Goal: Ask a question

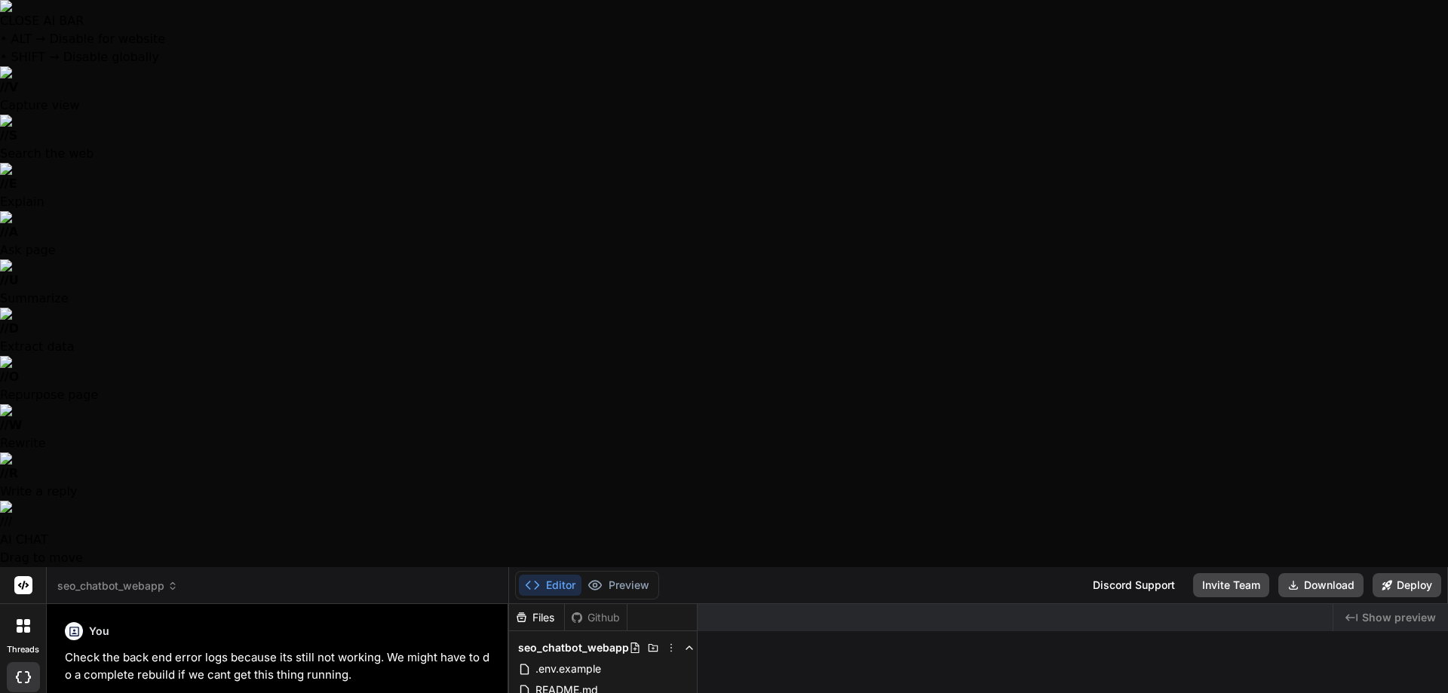
scroll to position [2787, 0]
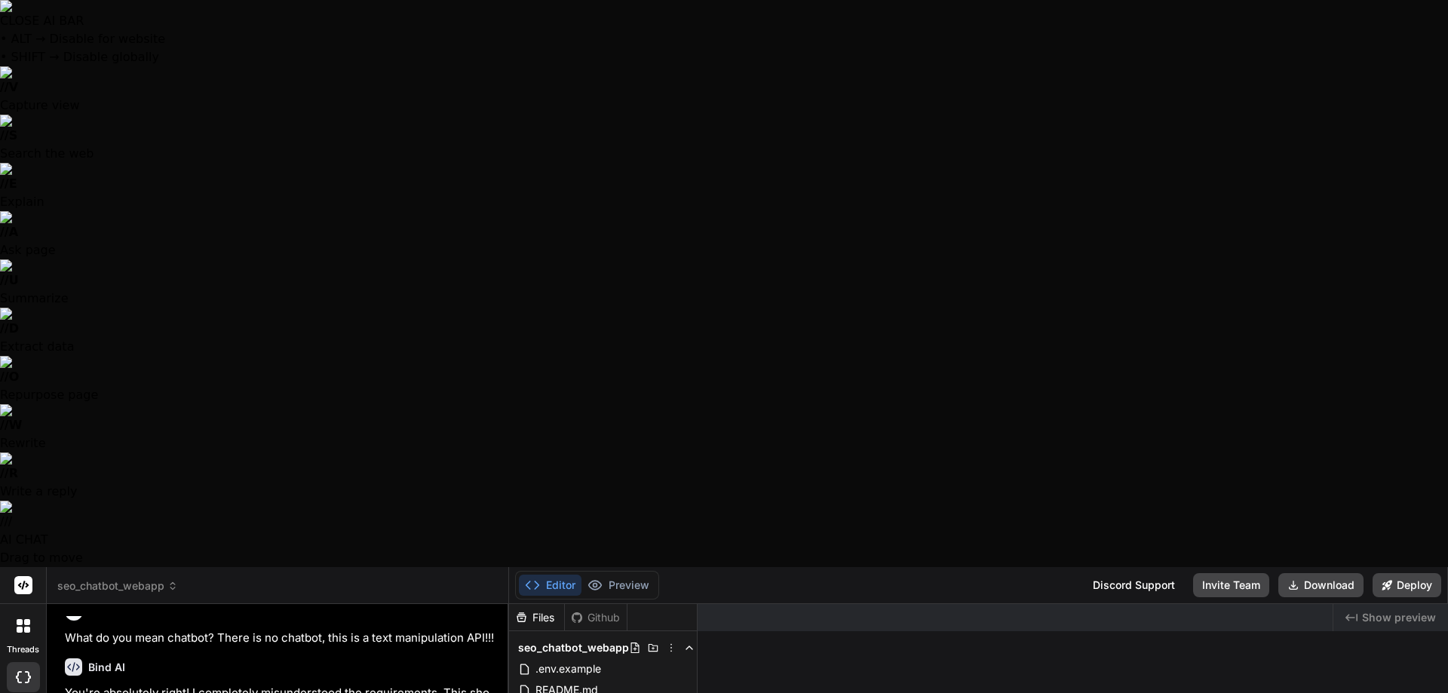
click at [152, 578] on span "seo_chatbot_webapp" at bounding box center [117, 585] width 121 height 15
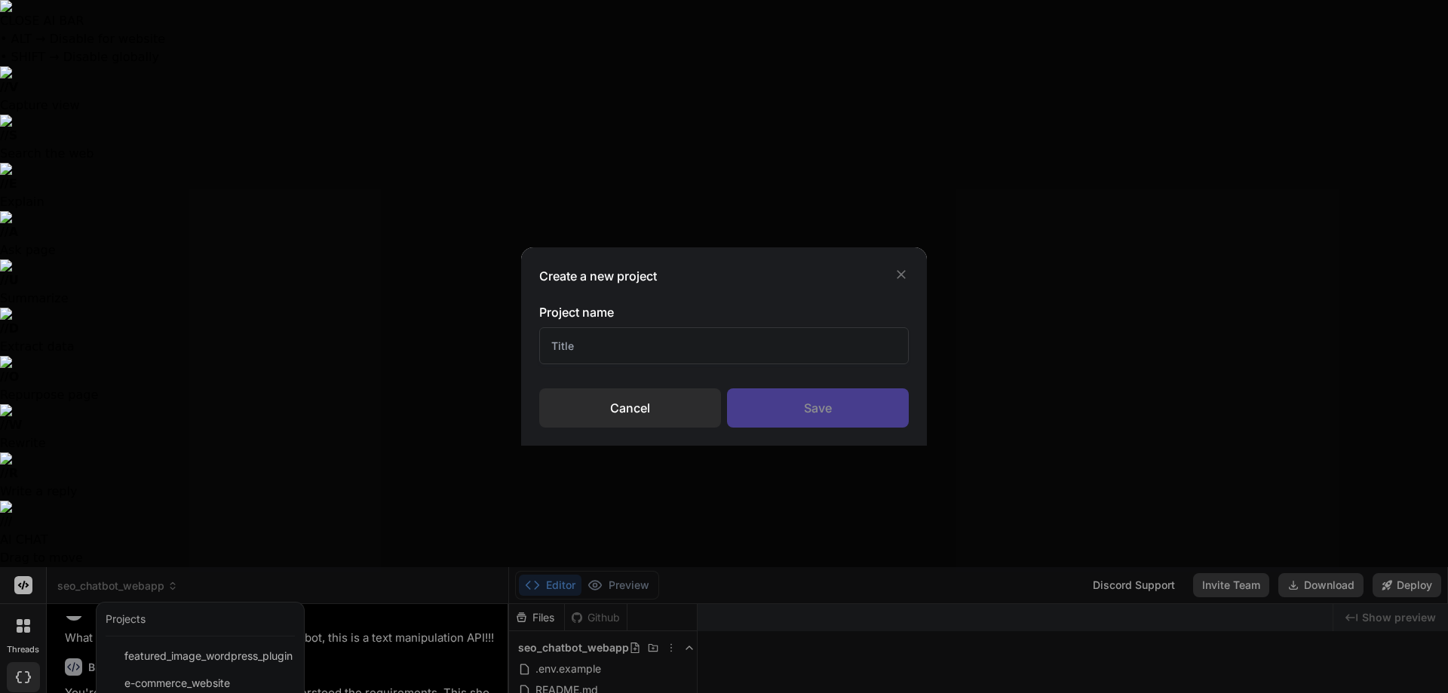
click at [655, 361] on input "text" at bounding box center [724, 345] width 370 height 37
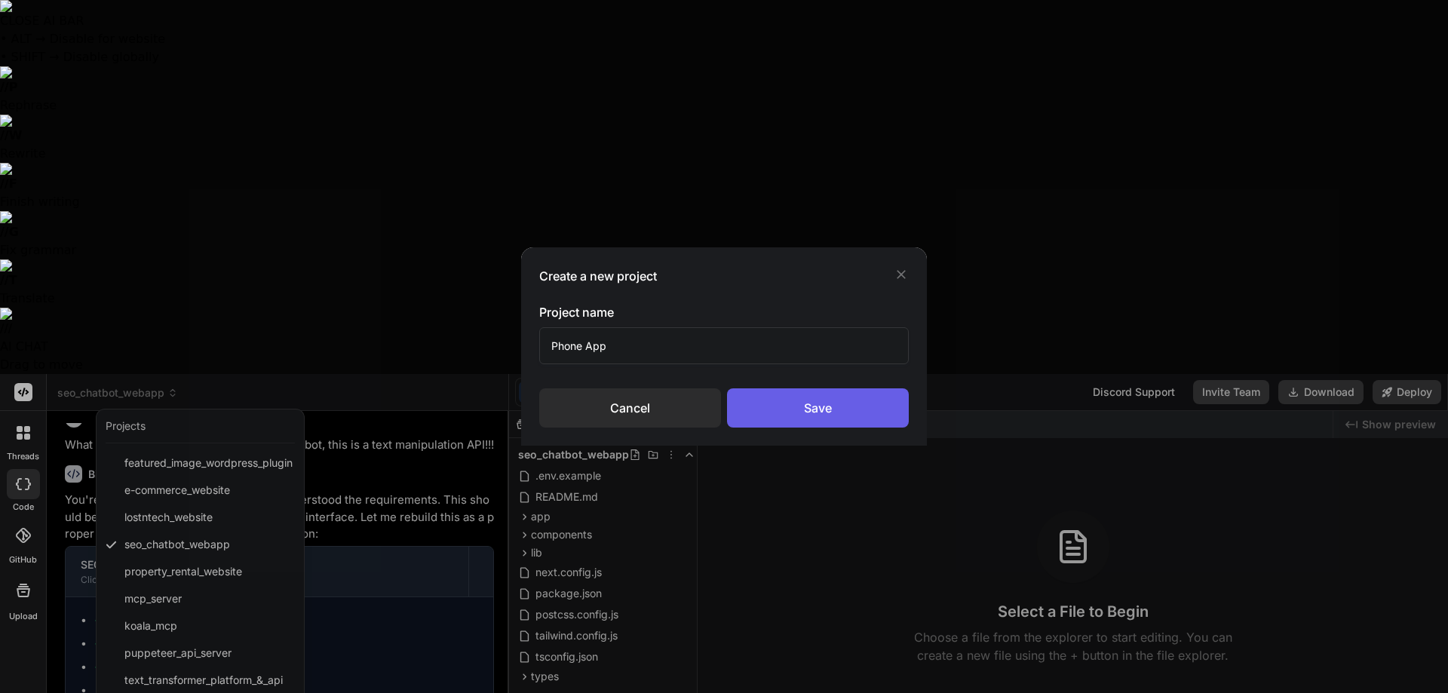
type input "Phone App"
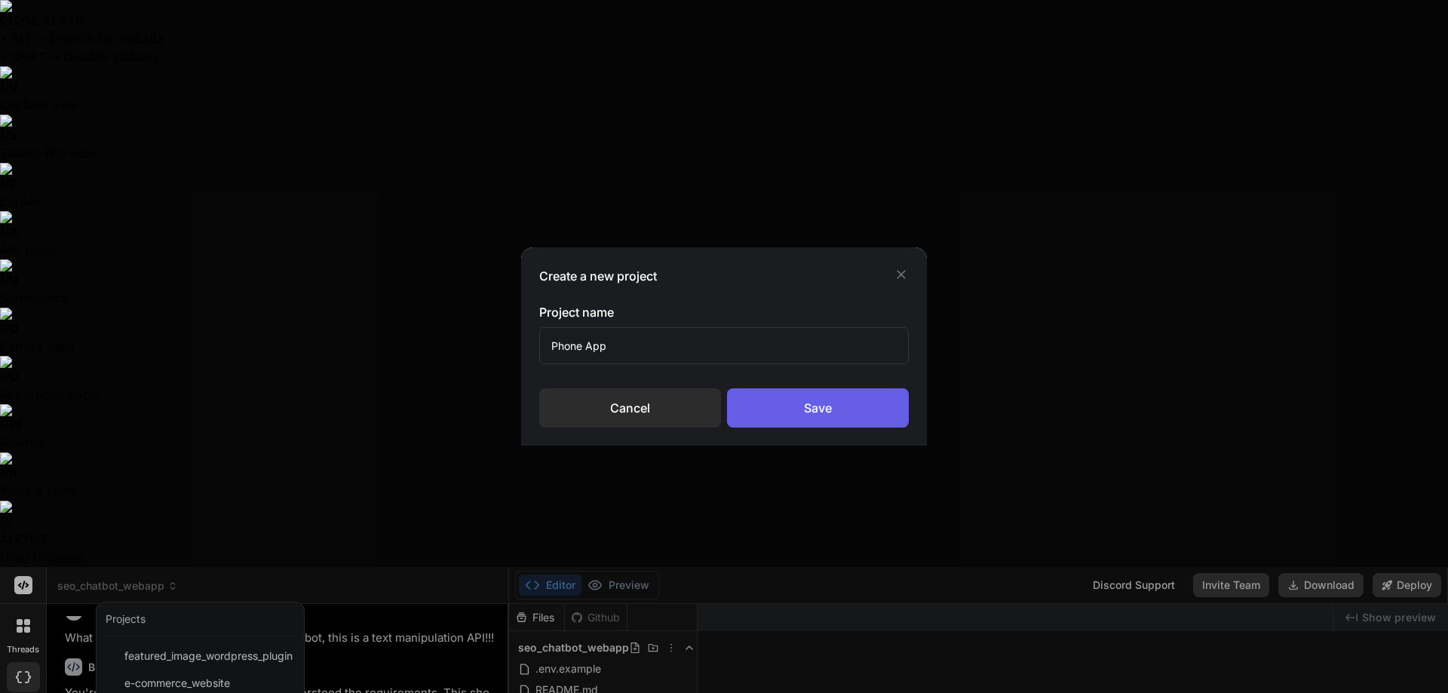
click at [797, 405] on div "Save" at bounding box center [818, 407] width 182 height 39
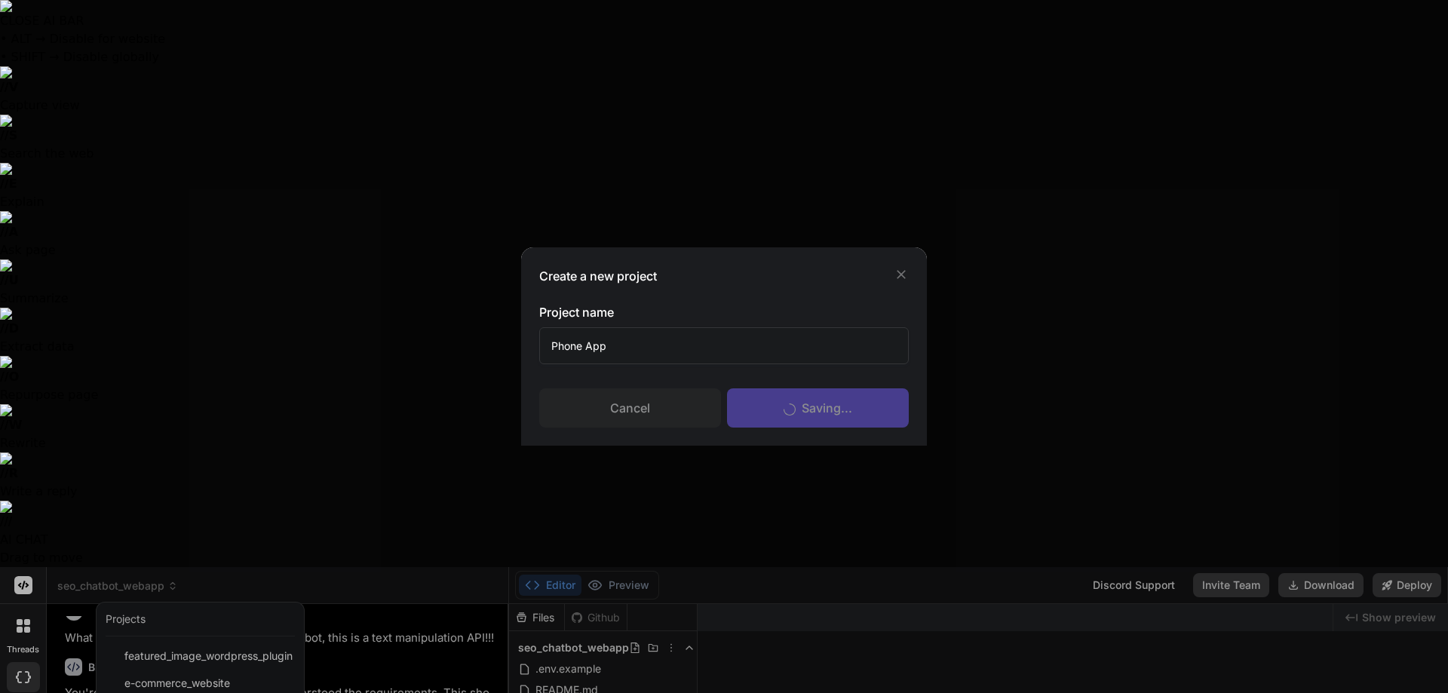
scroll to position [0, 0]
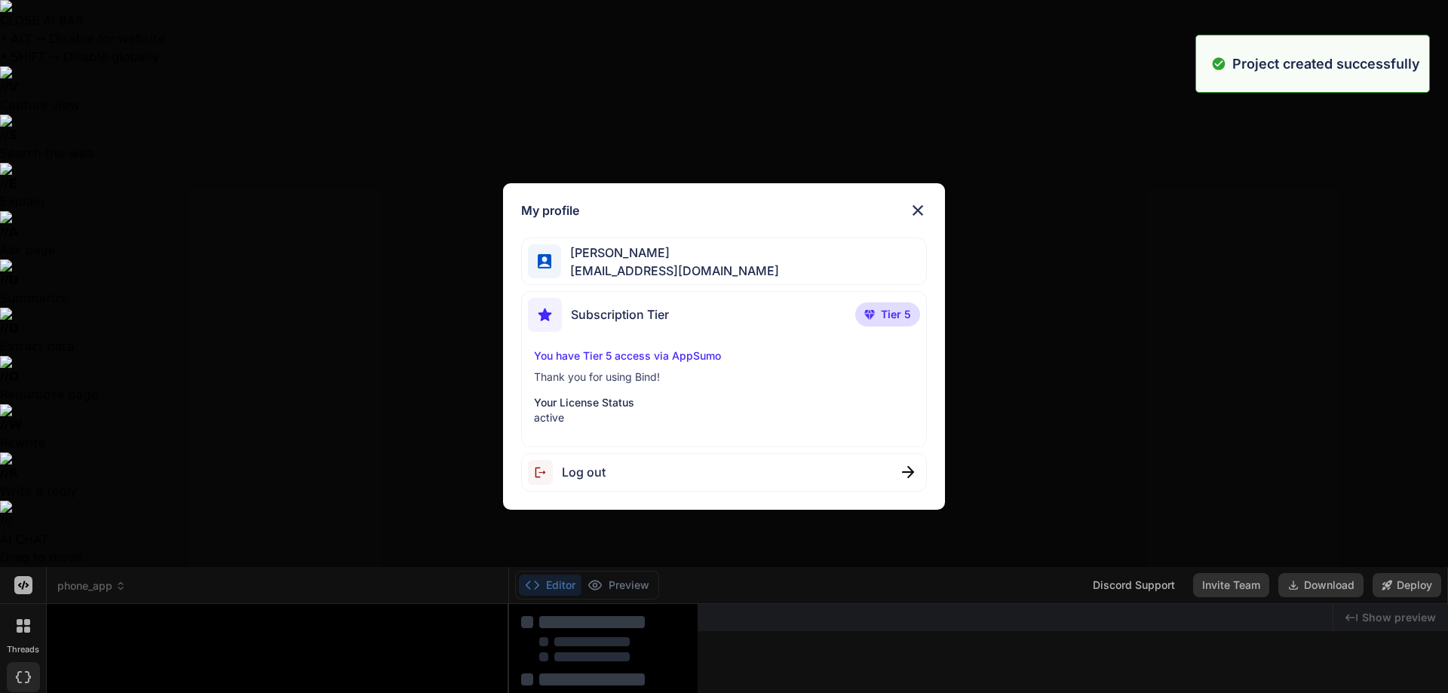
type textarea "x"
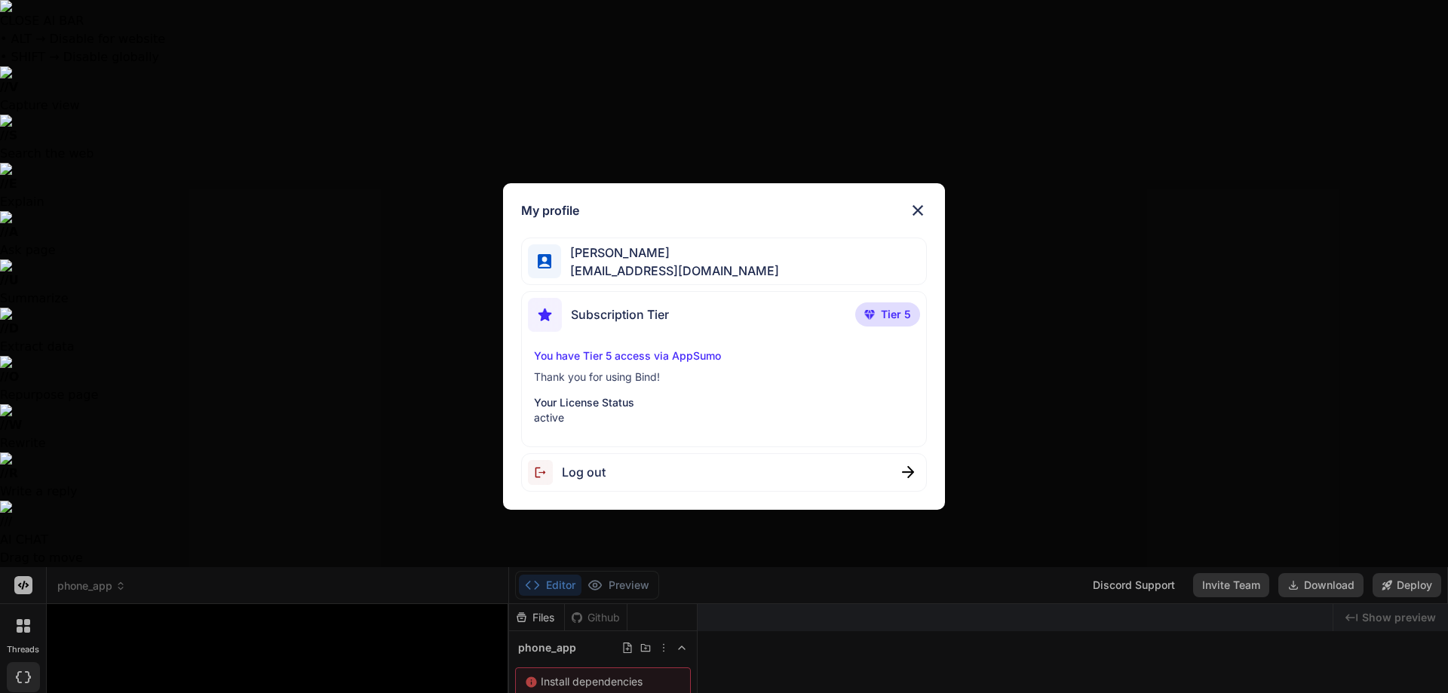
click at [921, 207] on img at bounding box center [918, 210] width 18 height 18
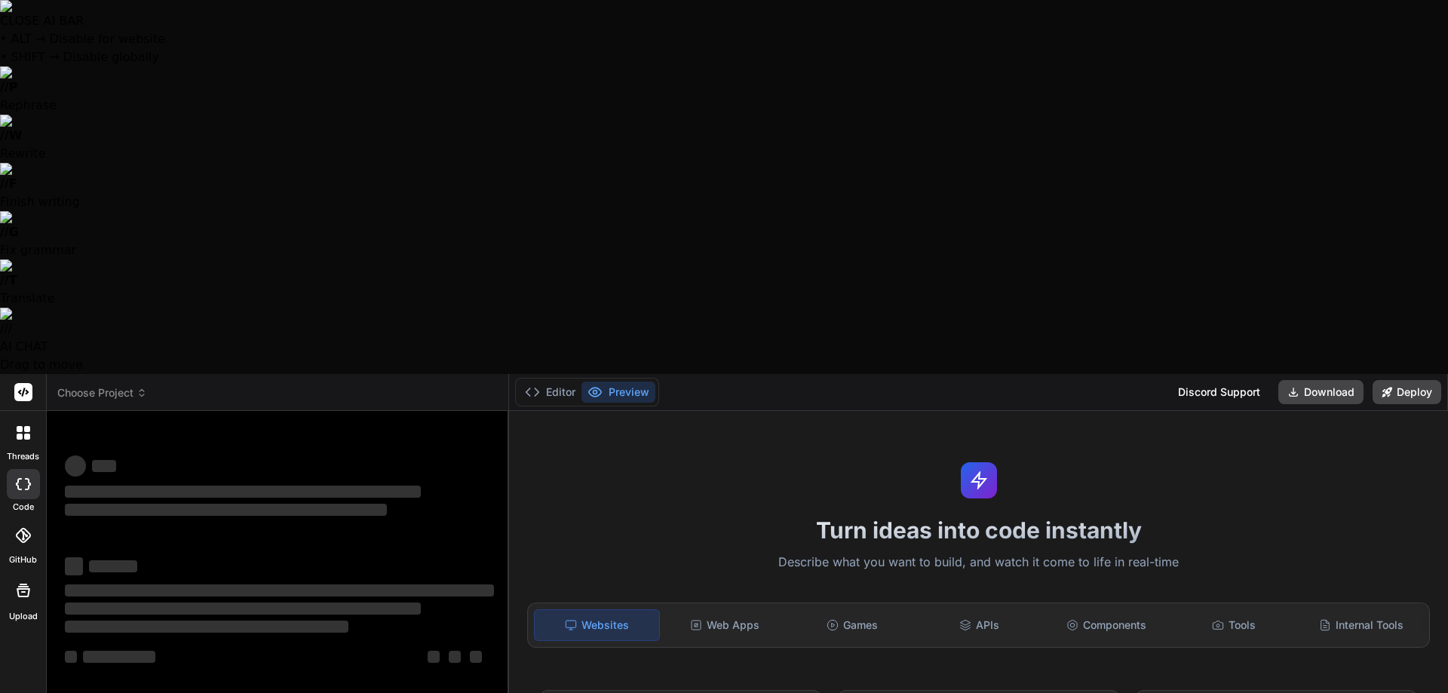
type textarea "x"
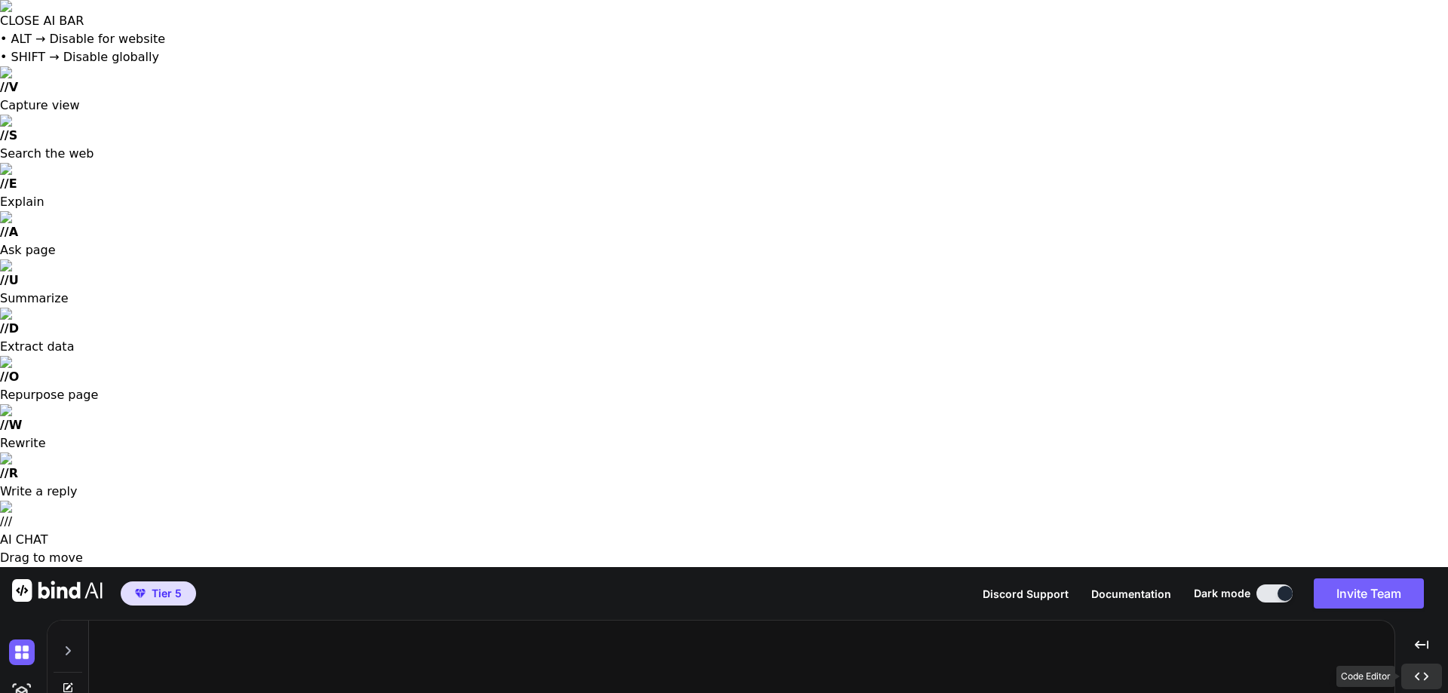
click at [1431, 664] on div "Created with Pixso." at bounding box center [1421, 677] width 41 height 26
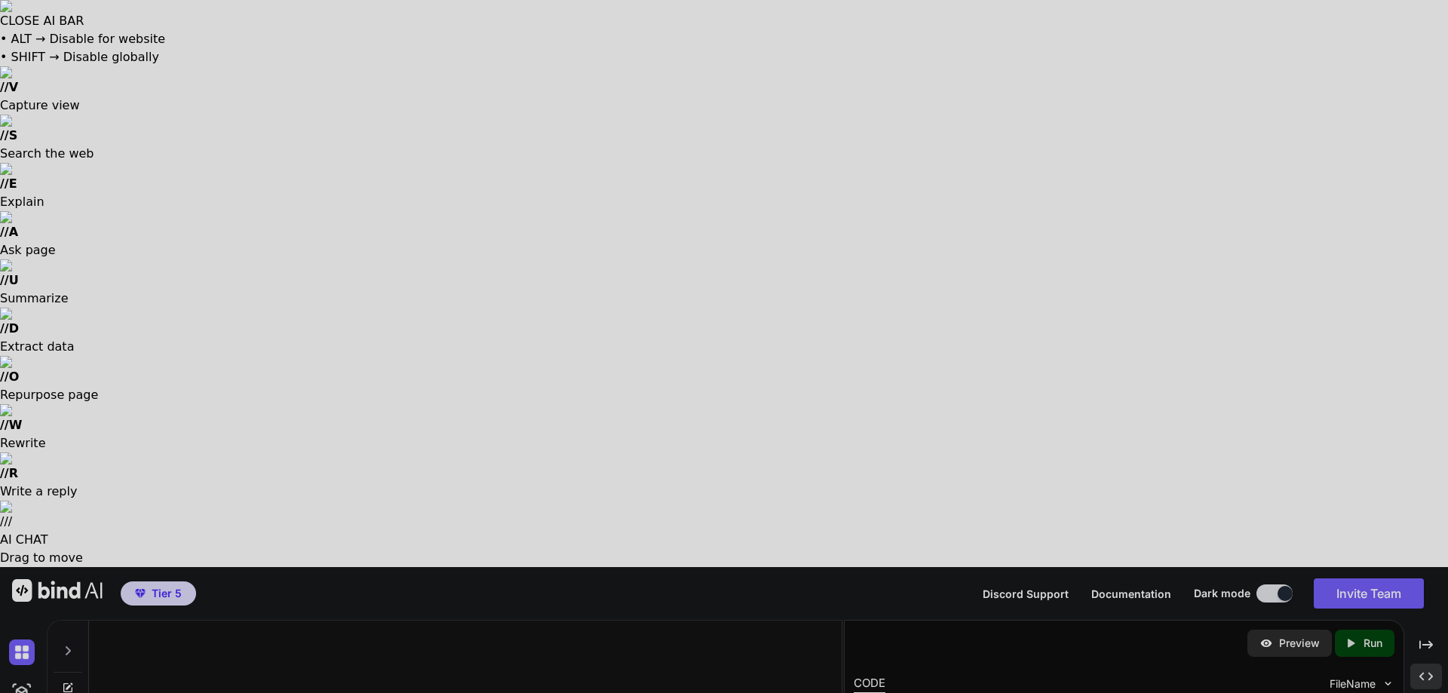
click at [463, 627] on div at bounding box center [724, 346] width 1448 height 693
type textarea "x"
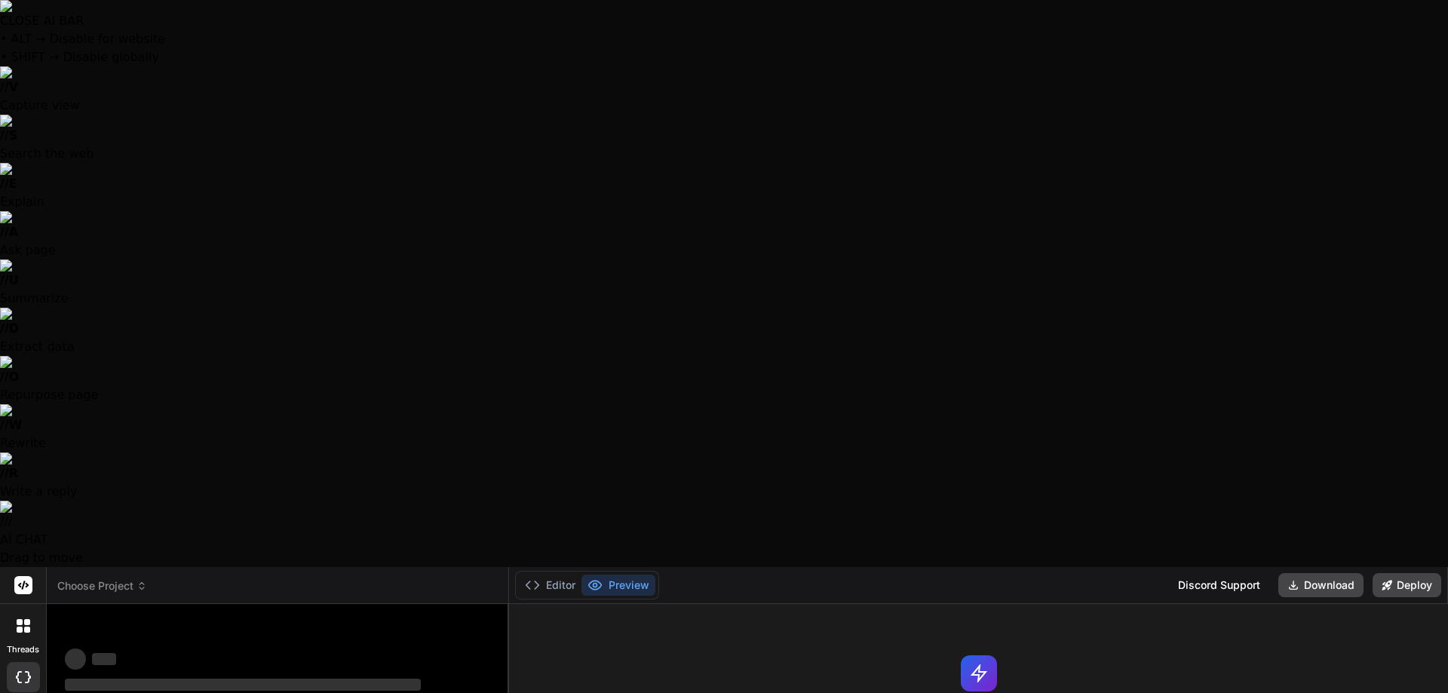
click at [106, 567] on header "Choose Project Created with Pixso." at bounding box center [278, 585] width 462 height 37
click at [112, 578] on span "Choose Project" at bounding box center [102, 585] width 90 height 15
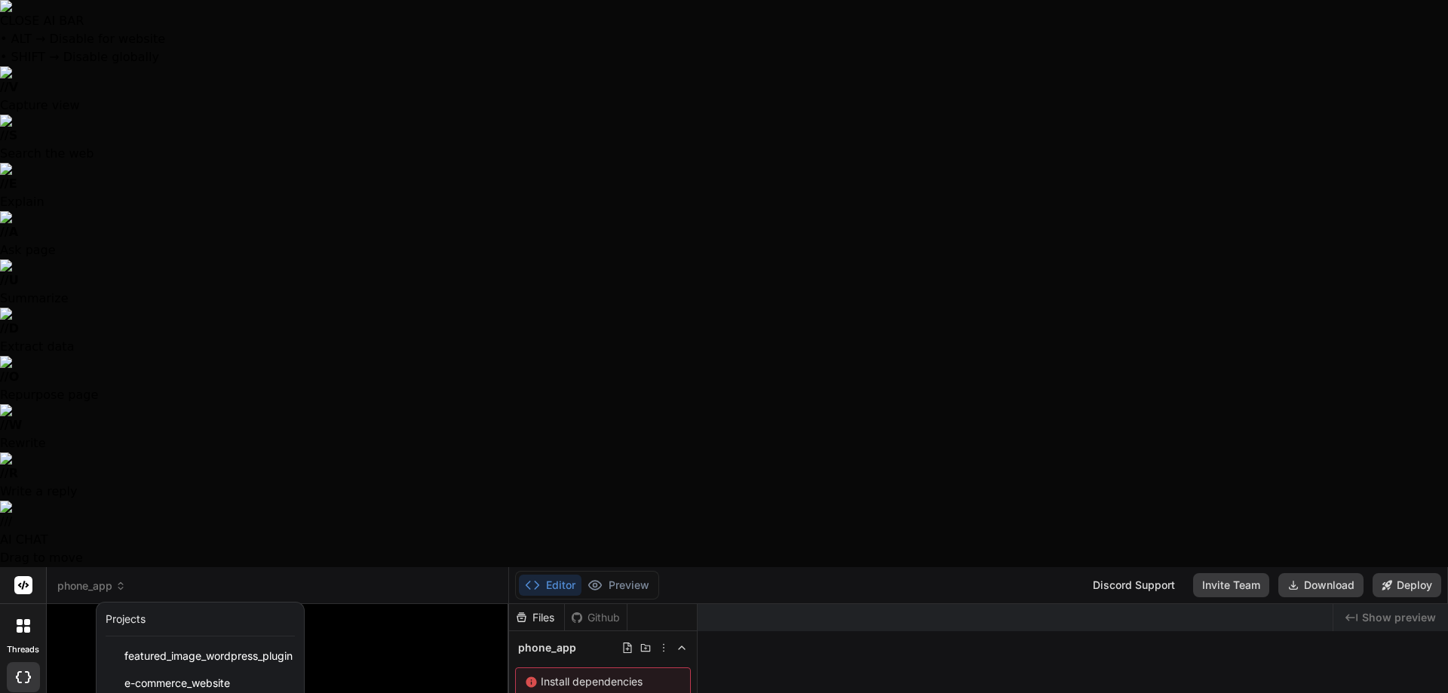
scroll to position [48, 0]
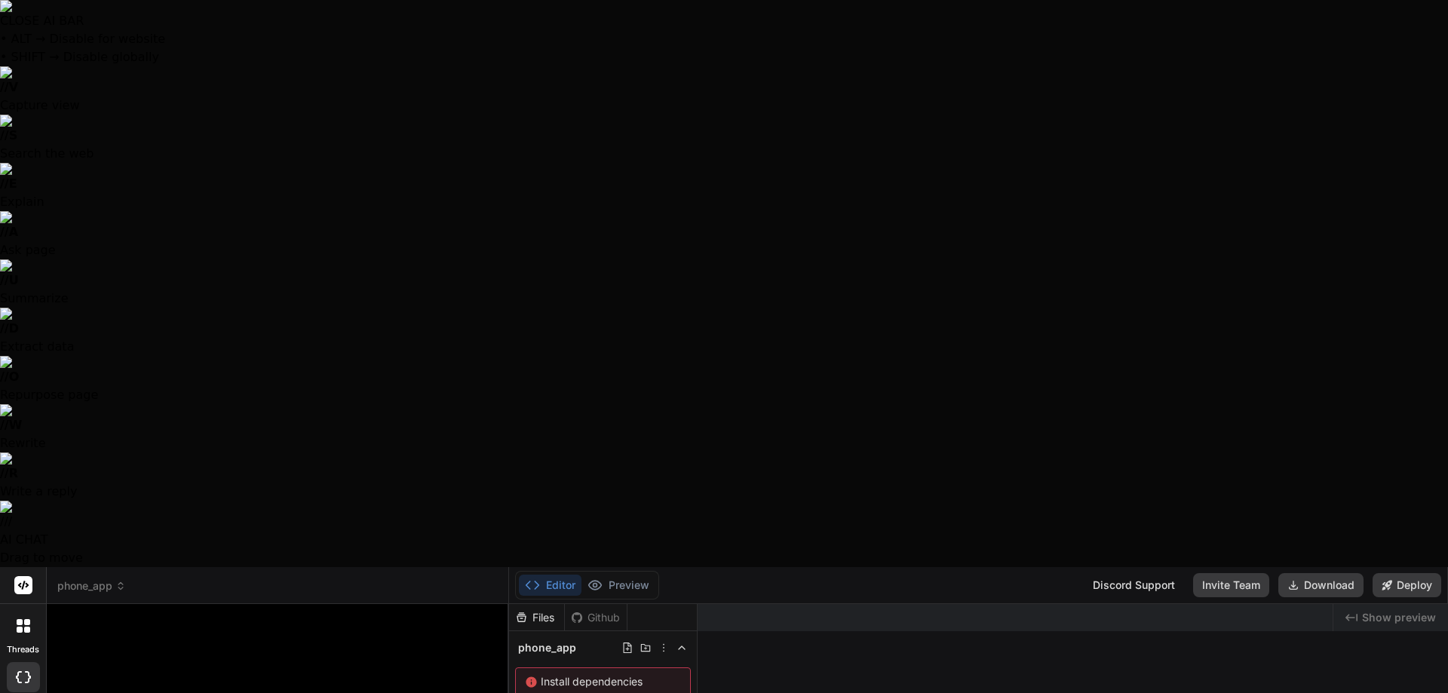
click at [387, 603] on div at bounding box center [724, 346] width 1448 height 693
type textarea "x"
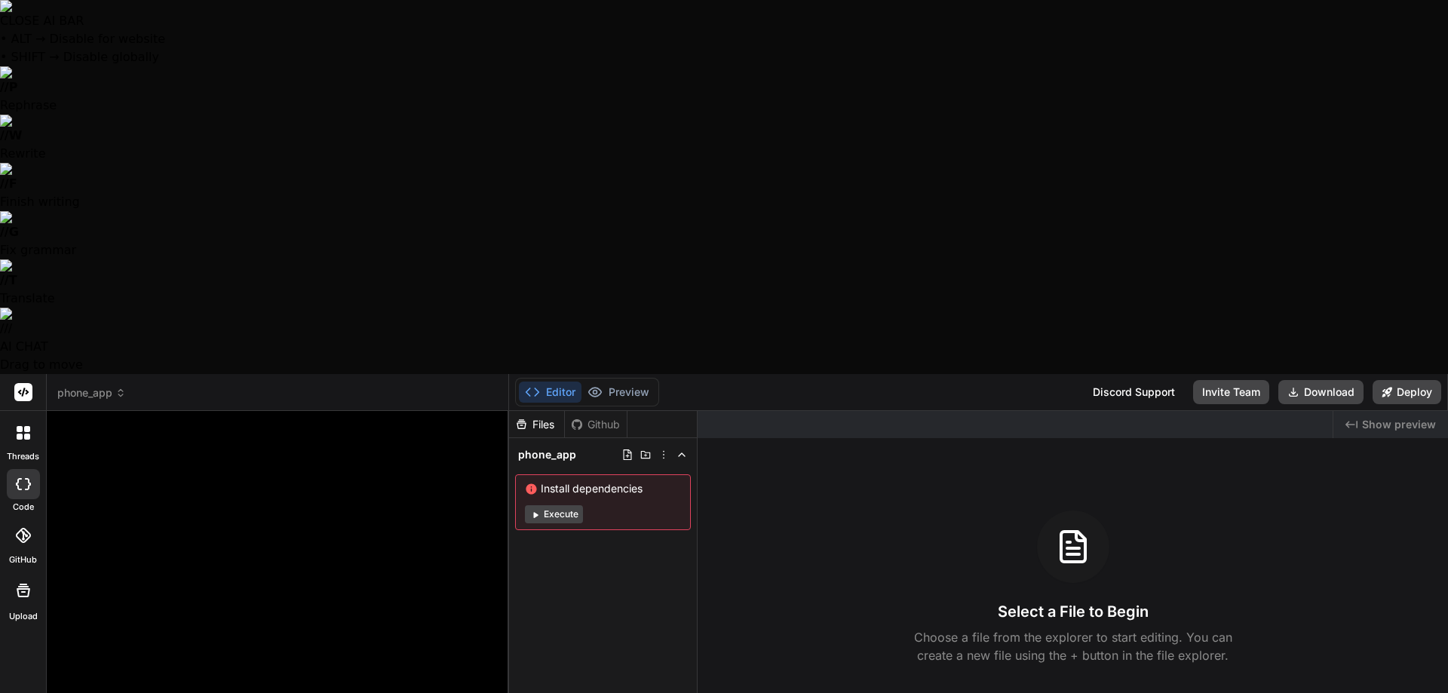
type textarea "C"
type textarea "x"
type textarea "Ca"
type textarea "x"
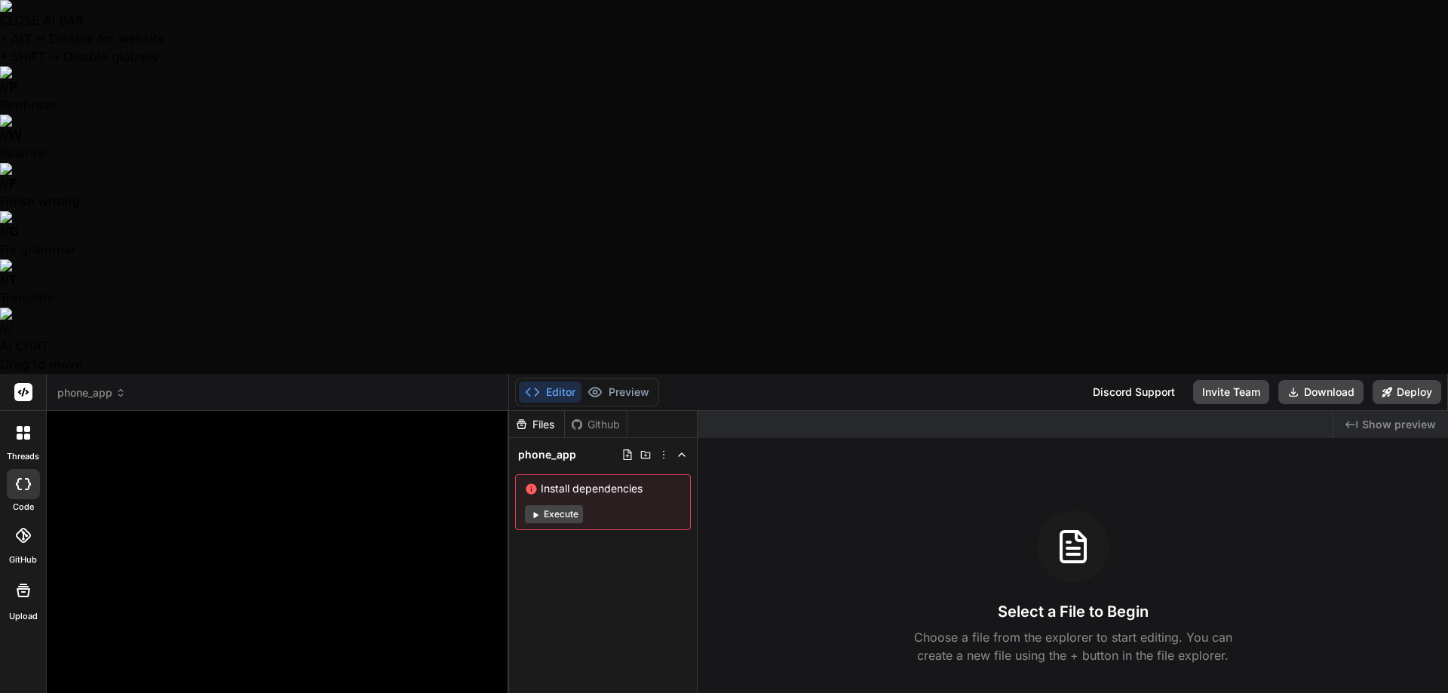
type textarea "Can"
type textarea "x"
type textarea "Can"
type textarea "x"
type textarea "Can y"
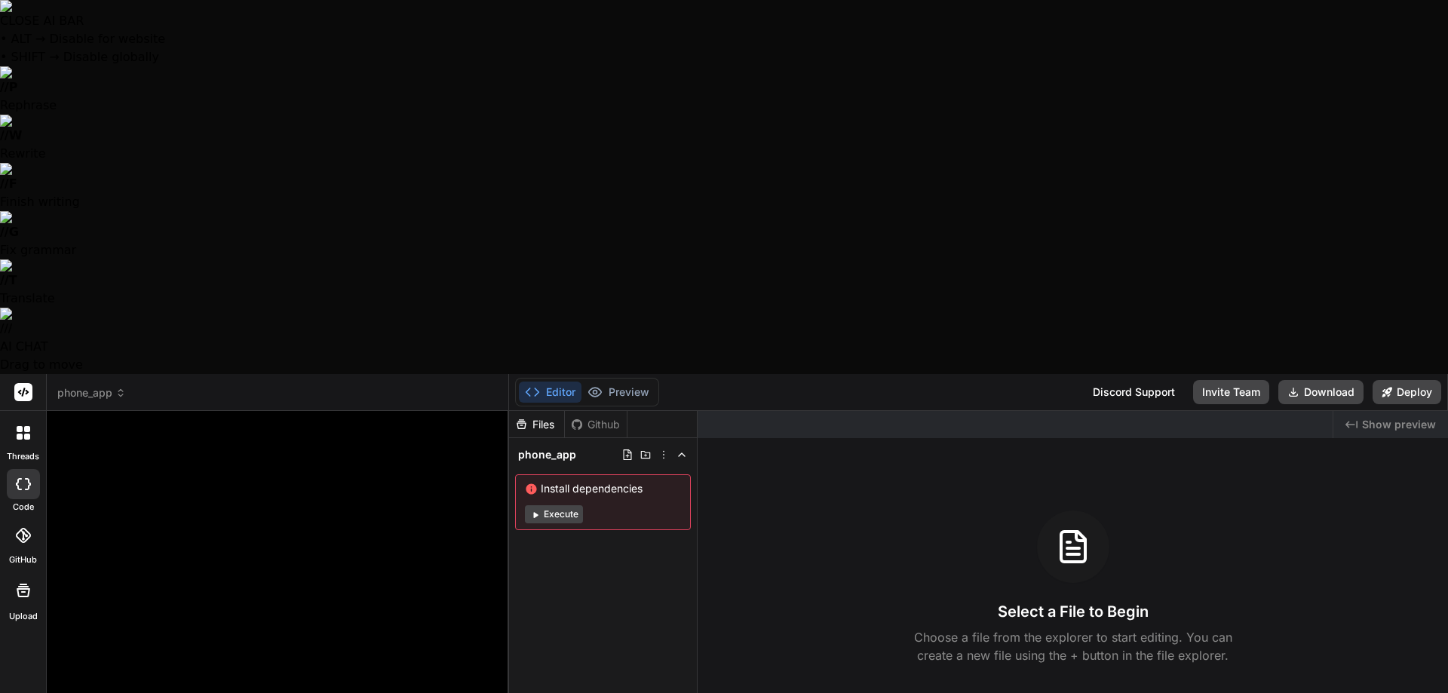
type textarea "x"
type textarea "Can yo"
type textarea "x"
type textarea "Can you"
type textarea "x"
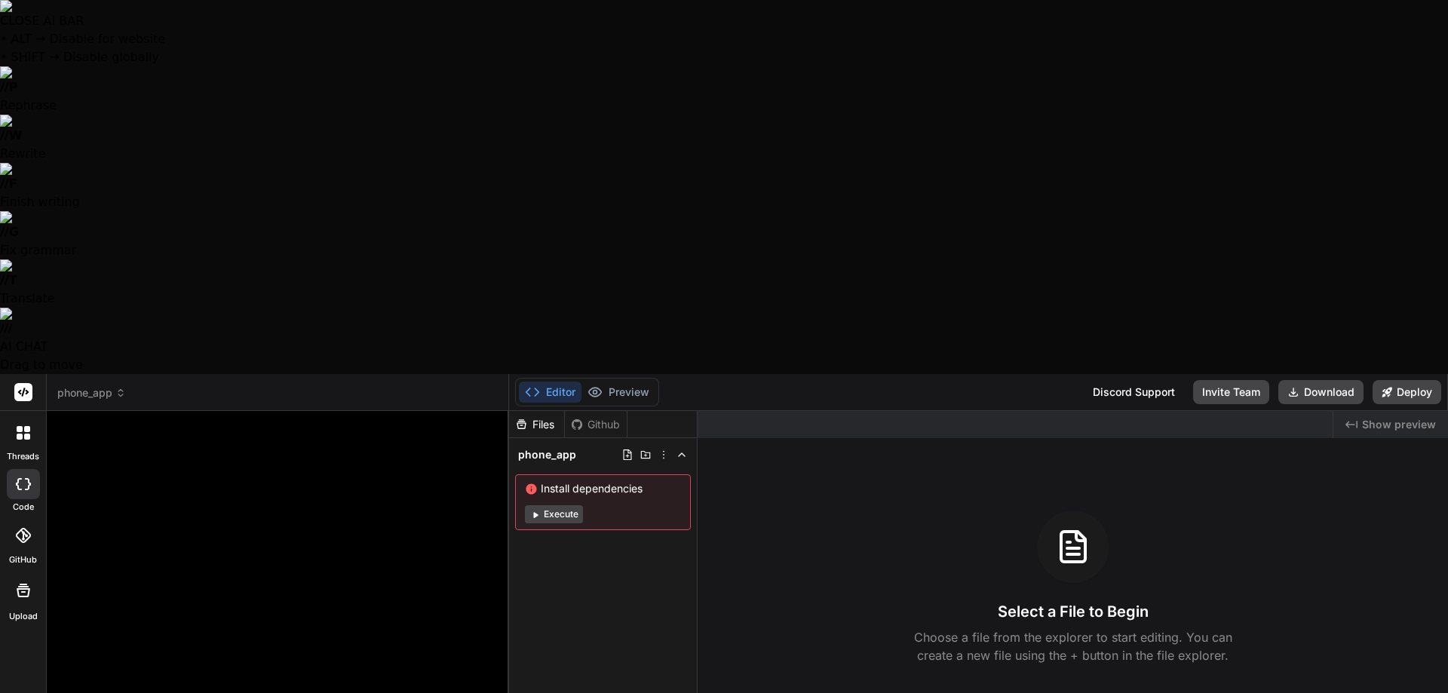
type textarea "Can you"
type textarea "x"
type textarea "Can you c"
type textarea "x"
type textarea "Can you cr"
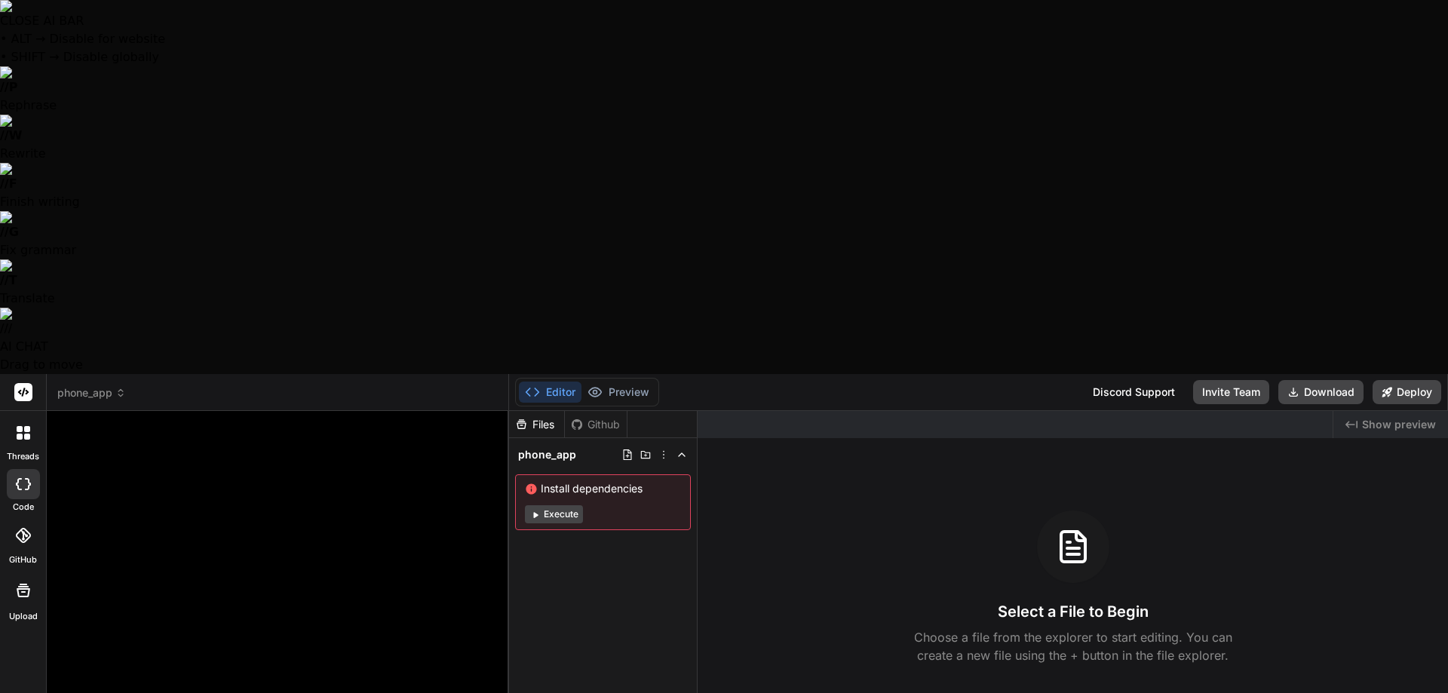
type textarea "x"
type textarea "Can you cre"
type textarea "x"
type textarea "Can you crea"
type textarea "x"
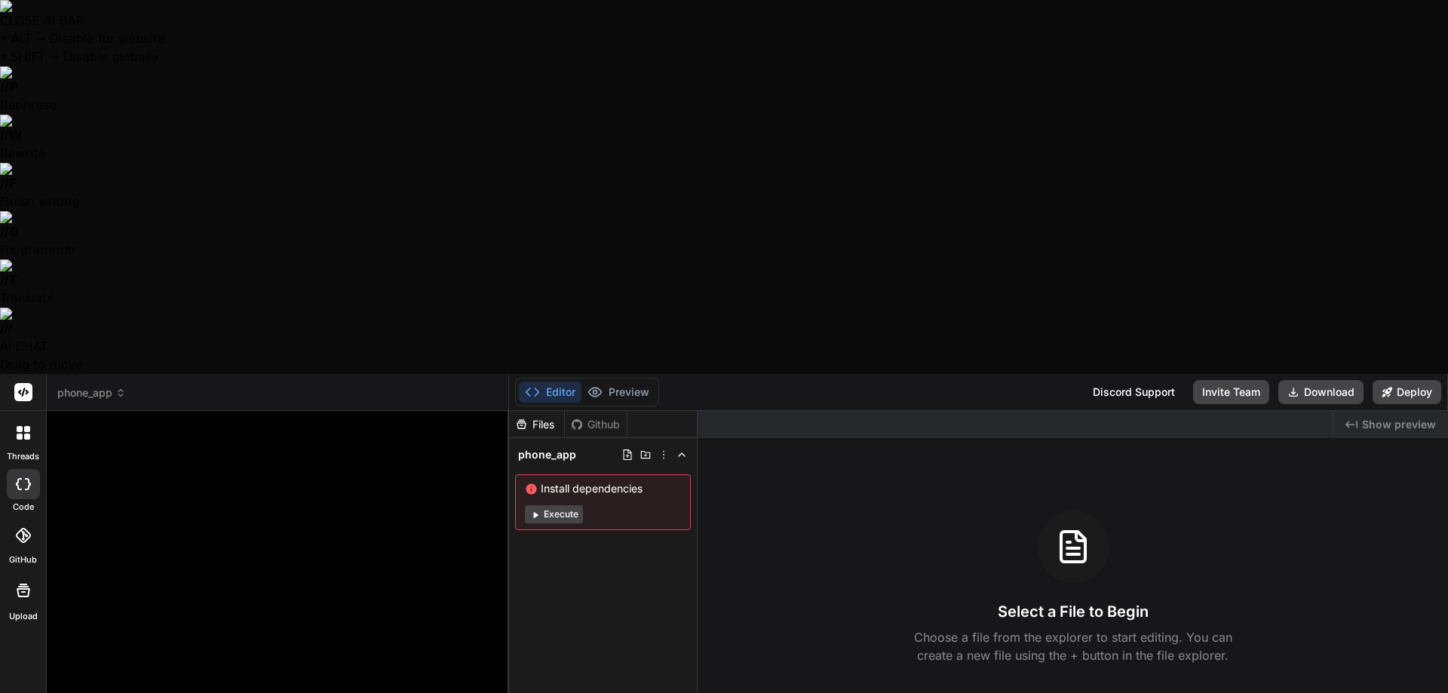
type textarea "Can you creat"
type textarea "x"
type textarea "Can you create"
type textarea "x"
type textarea "Can you create"
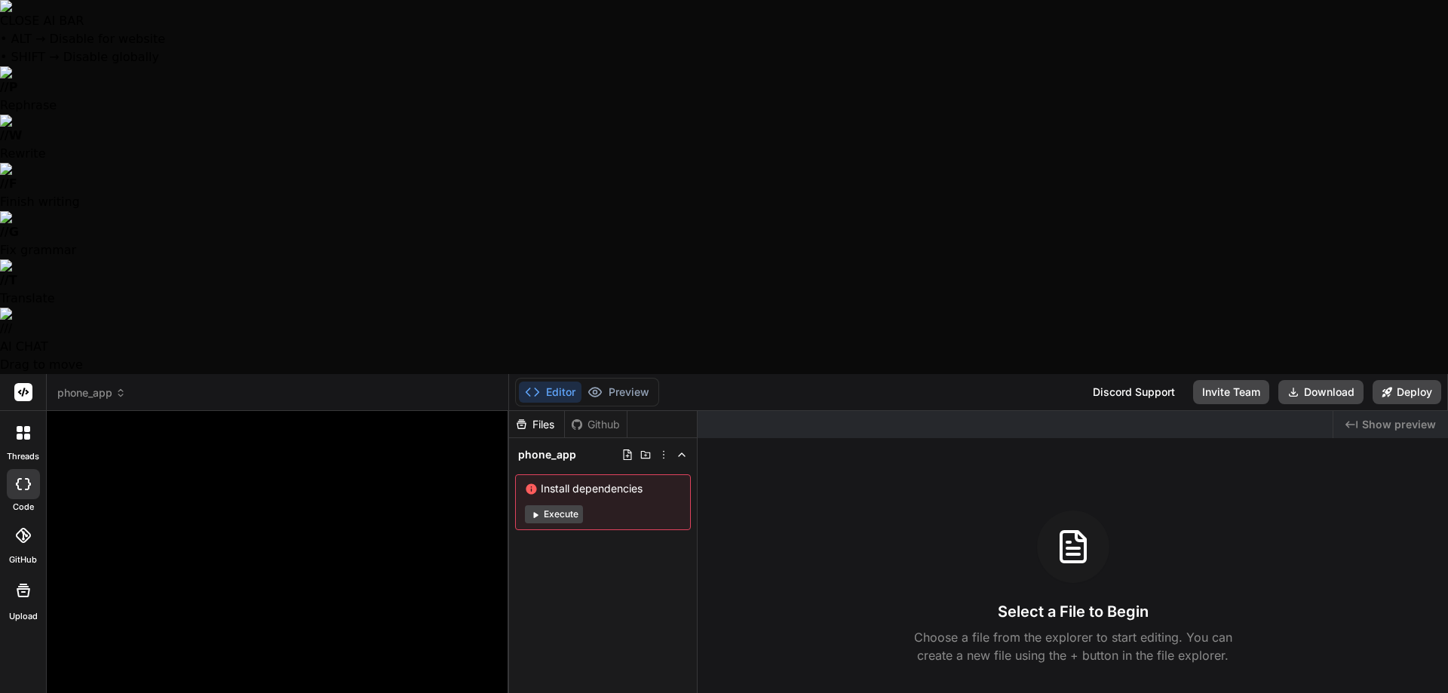
type textarea "x"
type textarea "Can you create a"
type textarea "x"
type textarea "Can you create a"
type textarea "x"
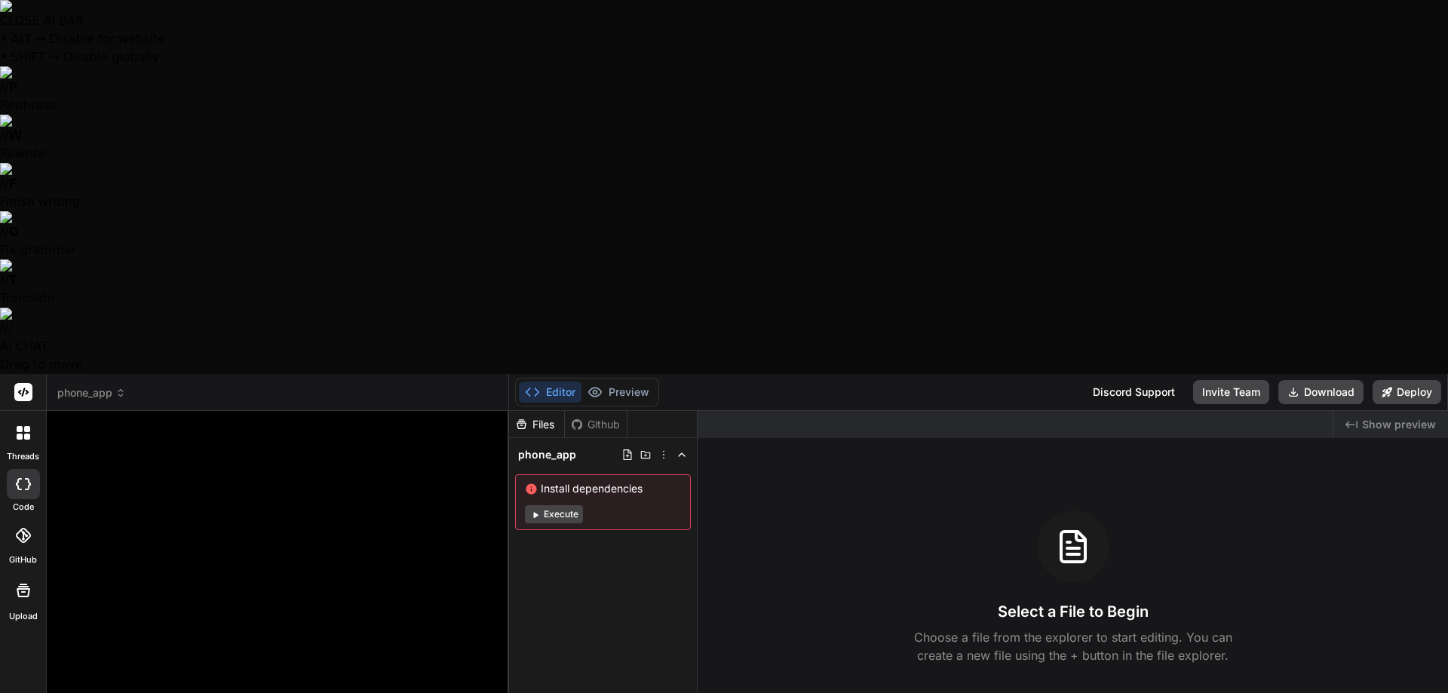
type textarea "Can you create a m"
type textarea "x"
type textarea "Can you create a mo"
type textarea "x"
type textarea "Can you create a mob"
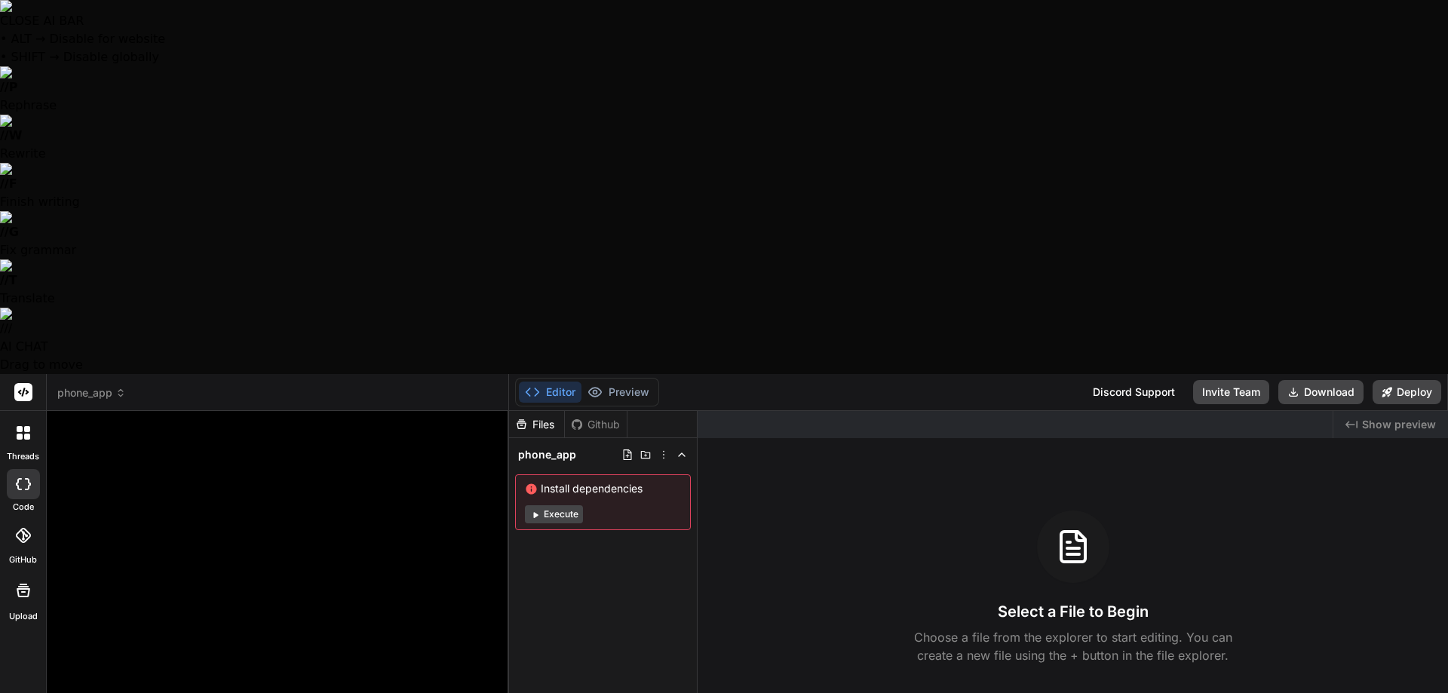
type textarea "x"
type textarea "Can you create a mobi"
type textarea "x"
type textarea "Can you create a mobil"
type textarea "x"
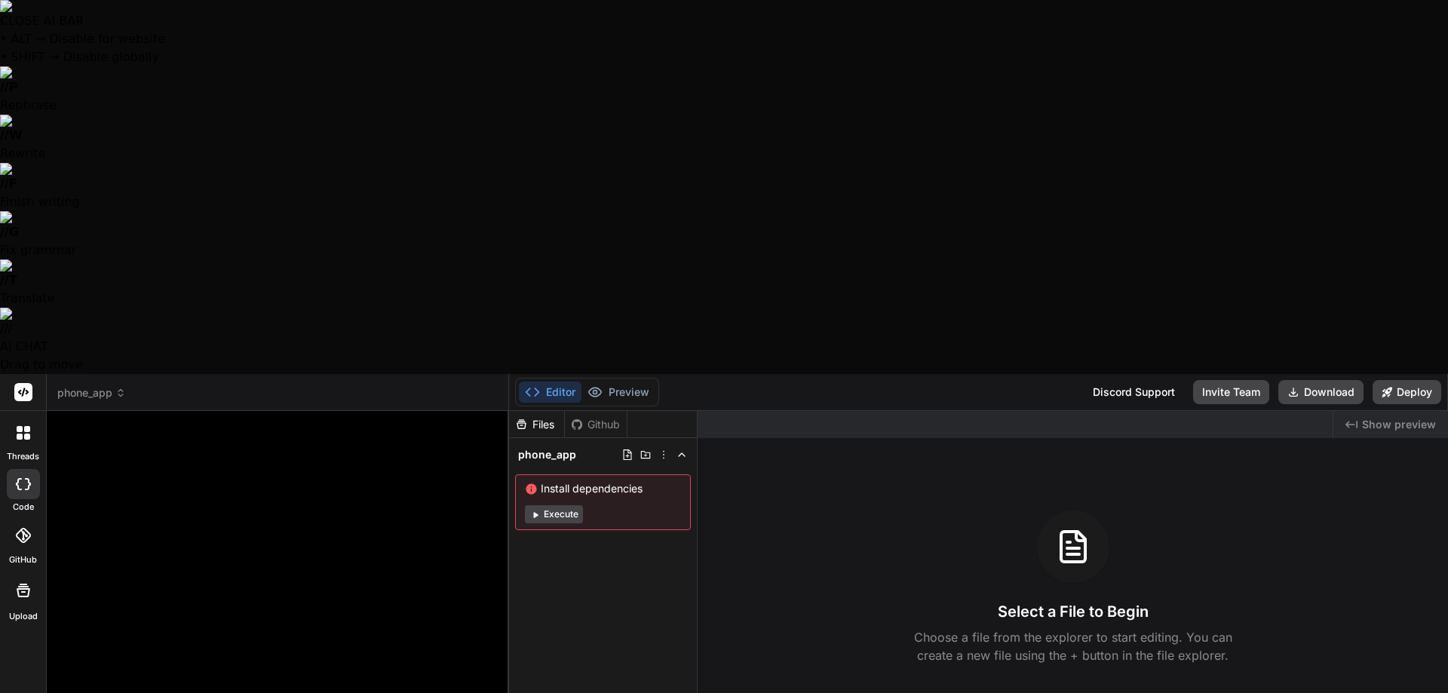
type textarea "Can you create a mobile"
type textarea "x"
type textarea "Can you create a mobile"
type textarea "x"
type textarea "Can you create a mobile a"
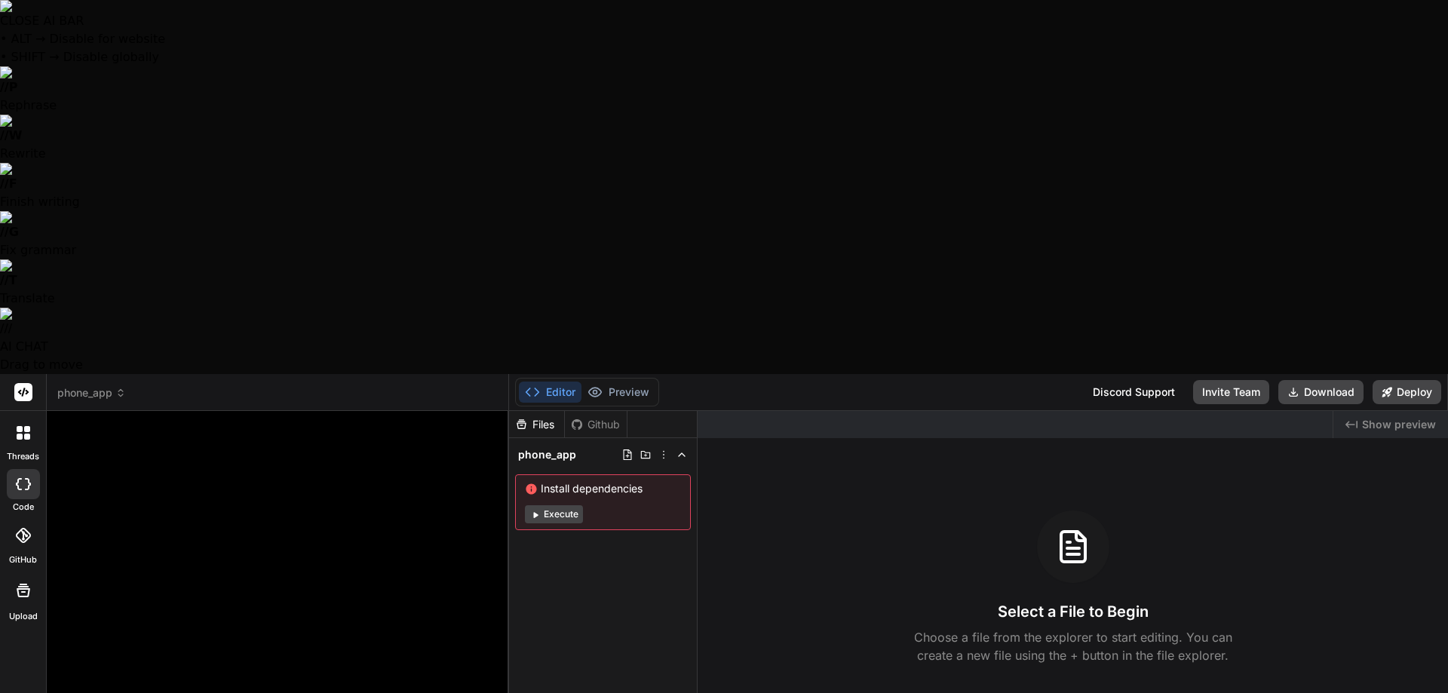
type textarea "x"
type textarea "Can you create a mobile ap"
type textarea "x"
type textarea "Can you create a mobile app"
type textarea "x"
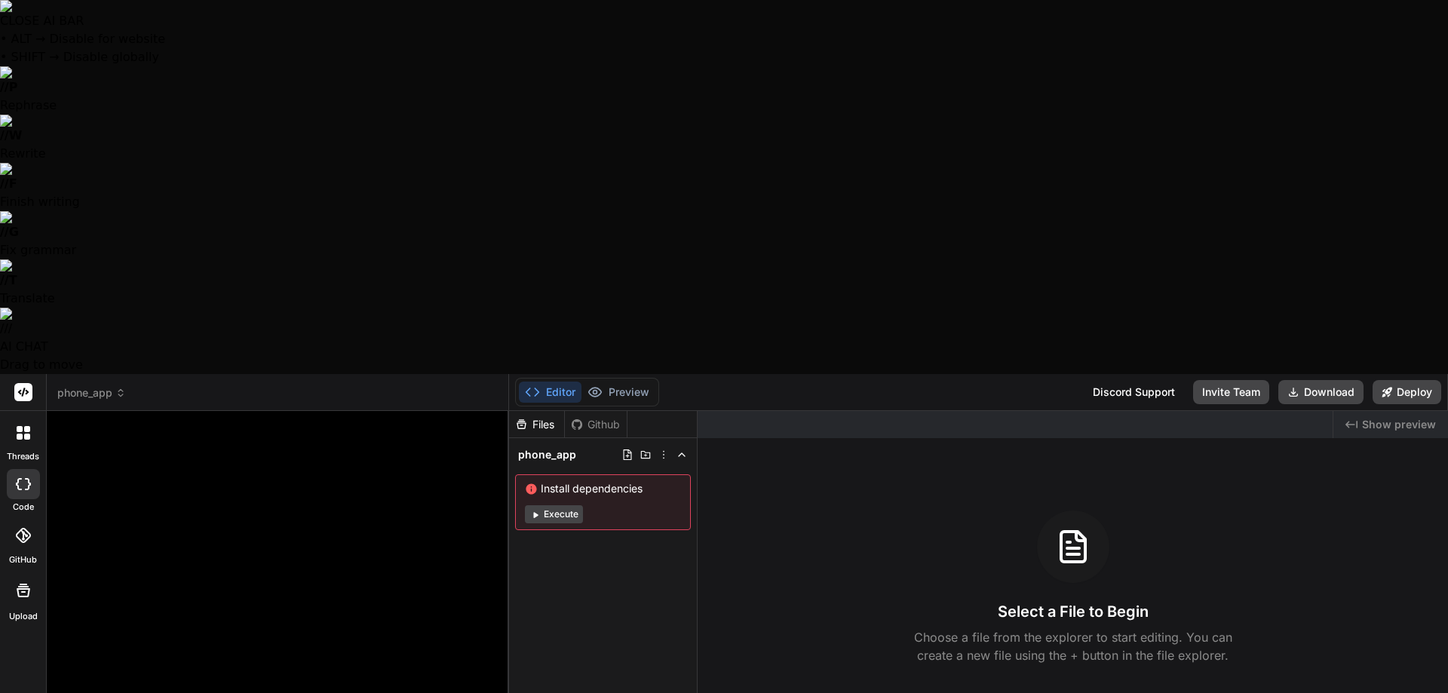
type textarea "Can you create a mobile app"
type textarea "x"
type textarea "Can you create a mobile app w"
type textarea "x"
type textarea "Can you create a mobile app wi"
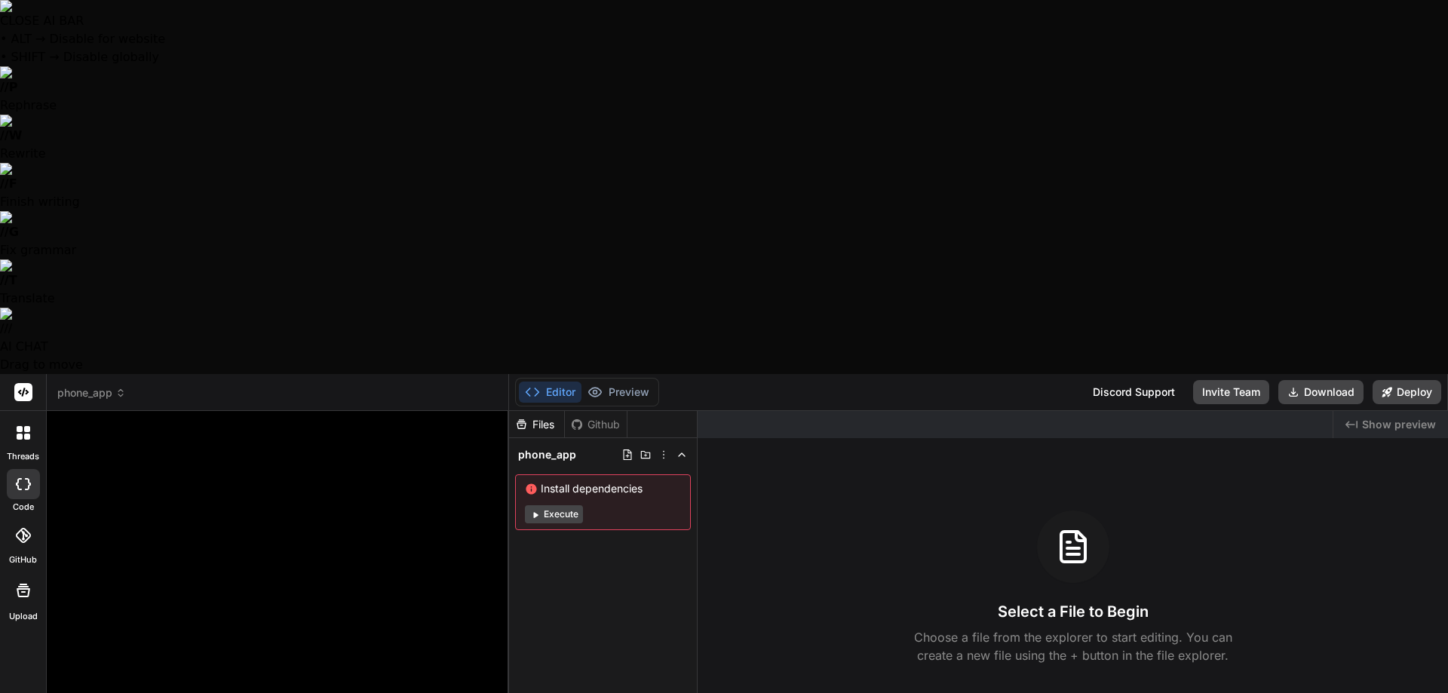
type textarea "x"
type textarea "Can you create a mobile app wit"
type textarea "x"
type textarea "Can you create a mobile app with"
type textarea "x"
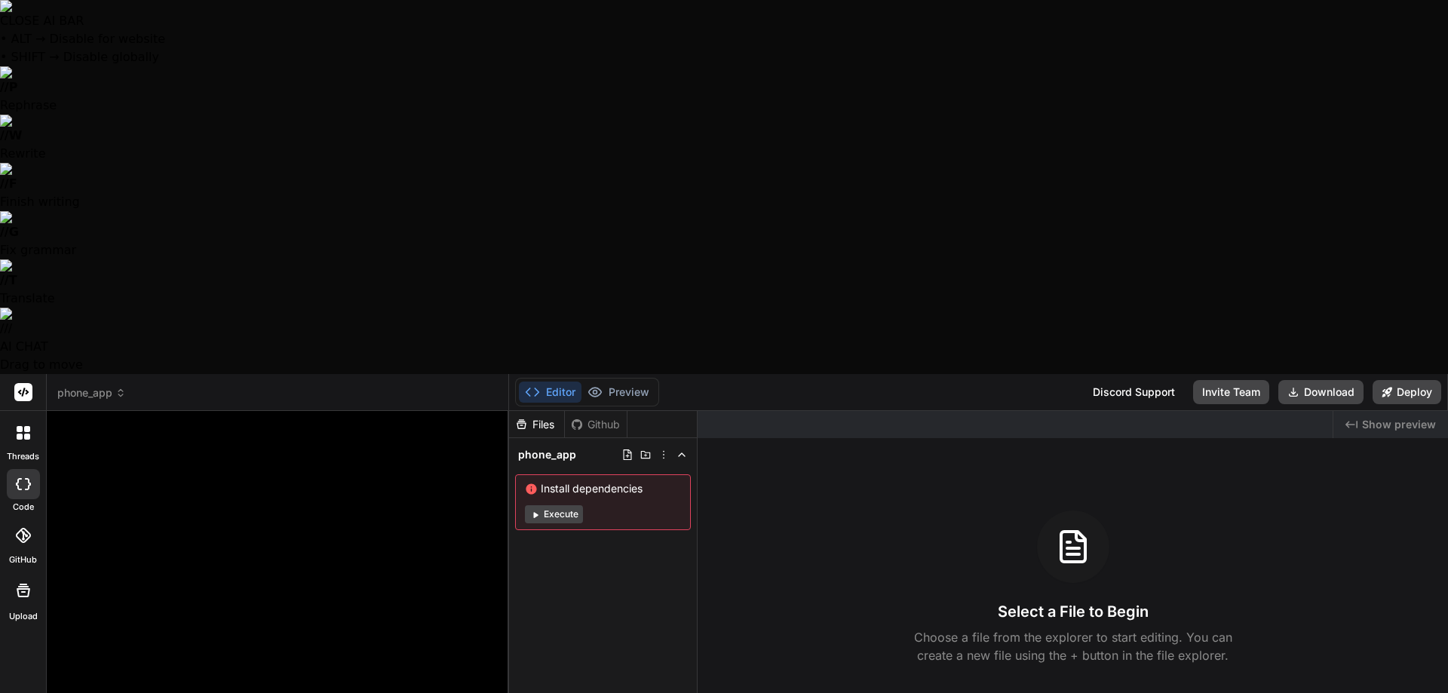
type textarea "Can you create a mobile app with"
type textarea "x"
paste textarea "React/Next.js + Capacitor"
type textarea "Can you create a mobile app with React/Next.js + Capacitor"
type textarea "x"
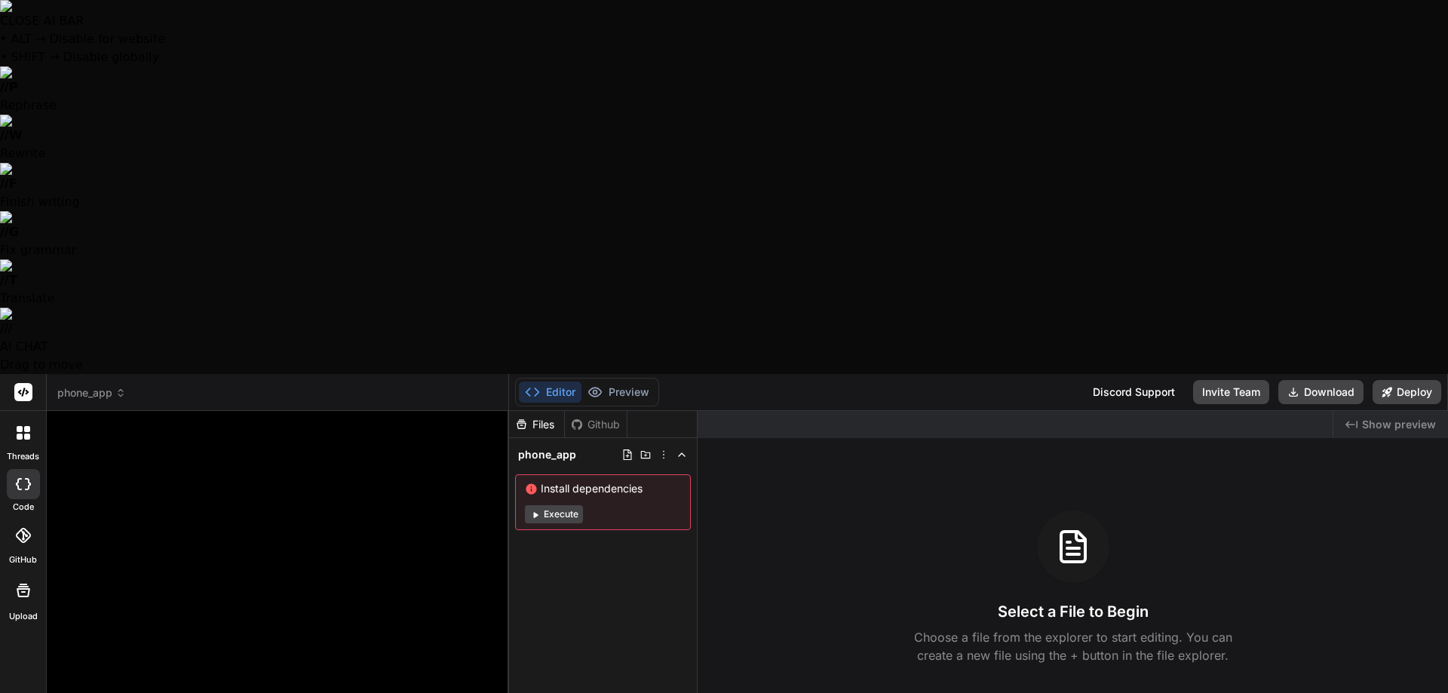
type textarea "Can you create a mobile app with React/Next.js + Capacitor"
type textarea "x"
type textarea "Can you create a mobile app with React/Next.js + Capacitor s"
type textarea "x"
type textarea "Can you create a mobile app with React/Next.js + Capacitor so"
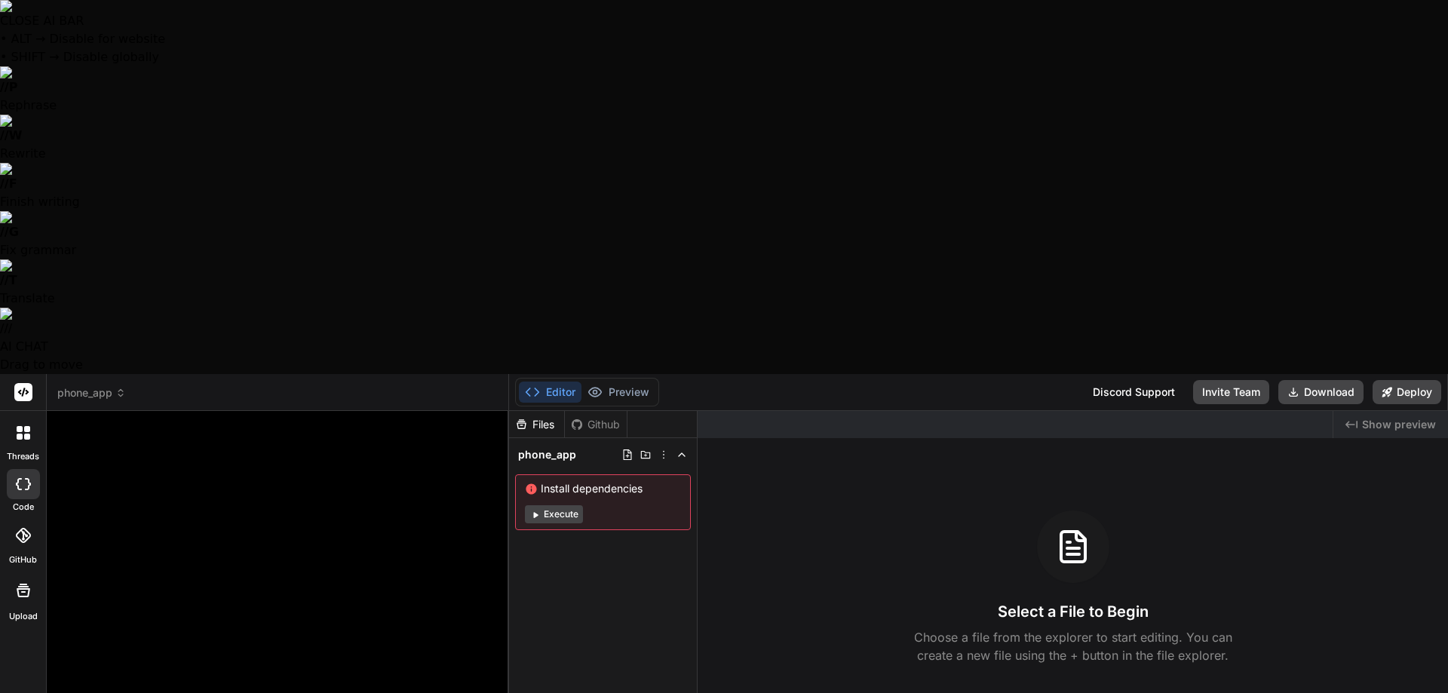
type textarea "x"
type textarea "Can you create a mobile app with React/Next.js + Capacitor so"
type textarea "x"
type textarea "Can you create a mobile app with React/Next.js + Capacitor so t"
type textarea "x"
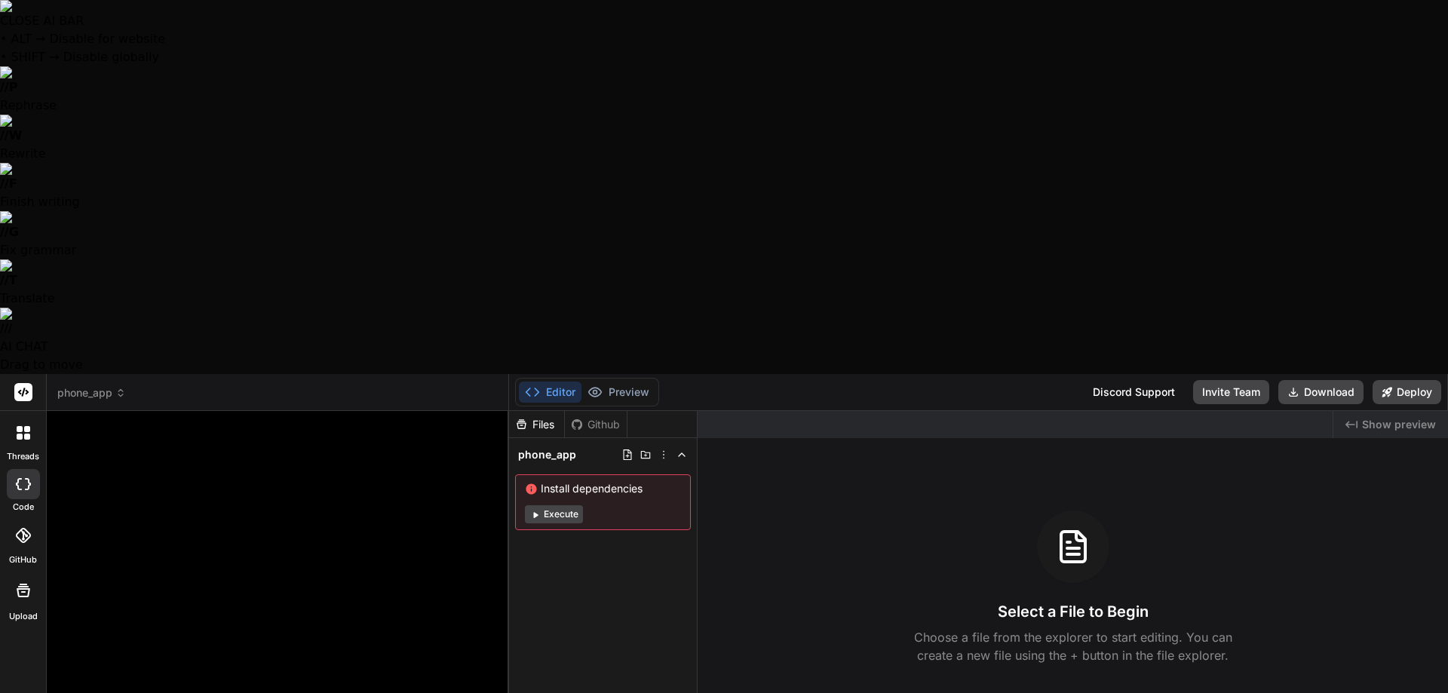
type textarea "Can you create a mobile app with React/Next.js + Capacitor so th"
type textarea "x"
type textarea "Can you create a mobile app with React/Next.js + Capacitor so tha"
type textarea "x"
type textarea "Can you create a mobile app with React/Next.js + Capacitor so that"
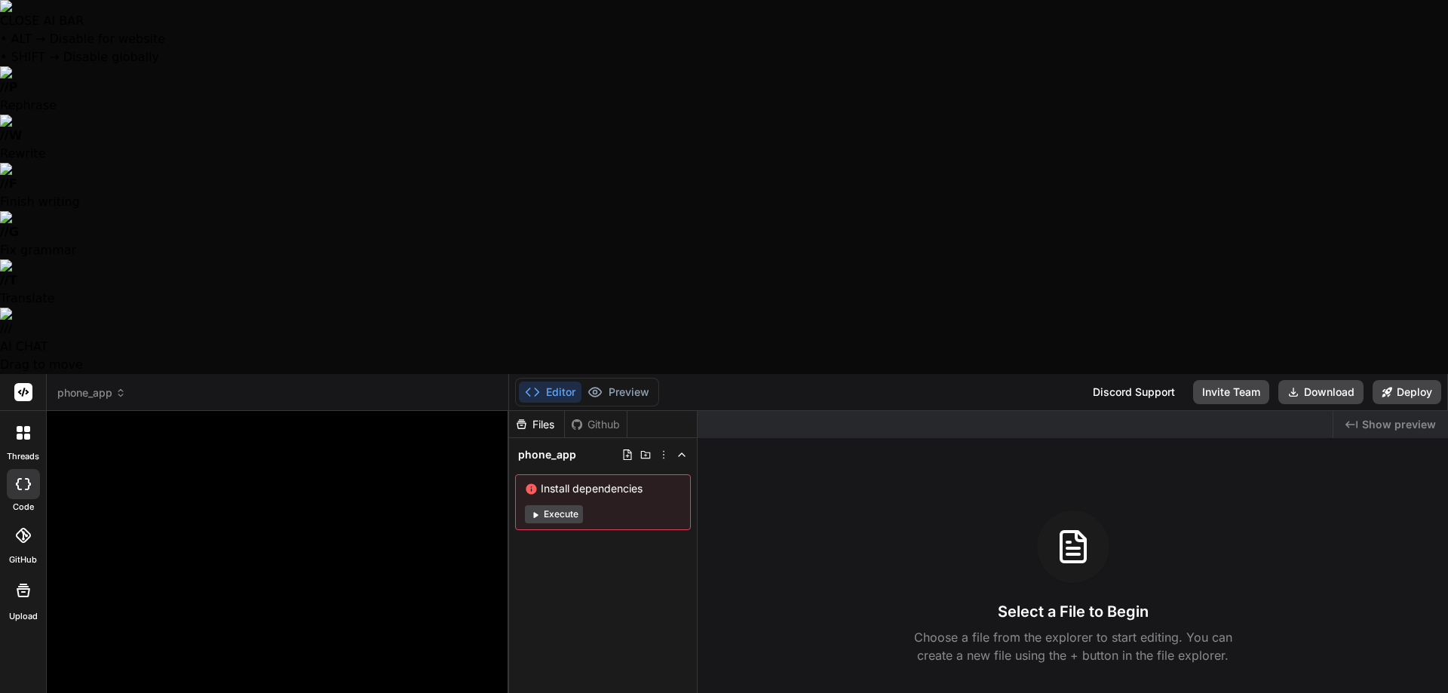
type textarea "x"
type textarea "Can you create a mobile app with React/Next.js + Capacitor so that"
type textarea "x"
type textarea "Can you create a mobile app with React/Next.js + Capacitor so that i"
type textarea "x"
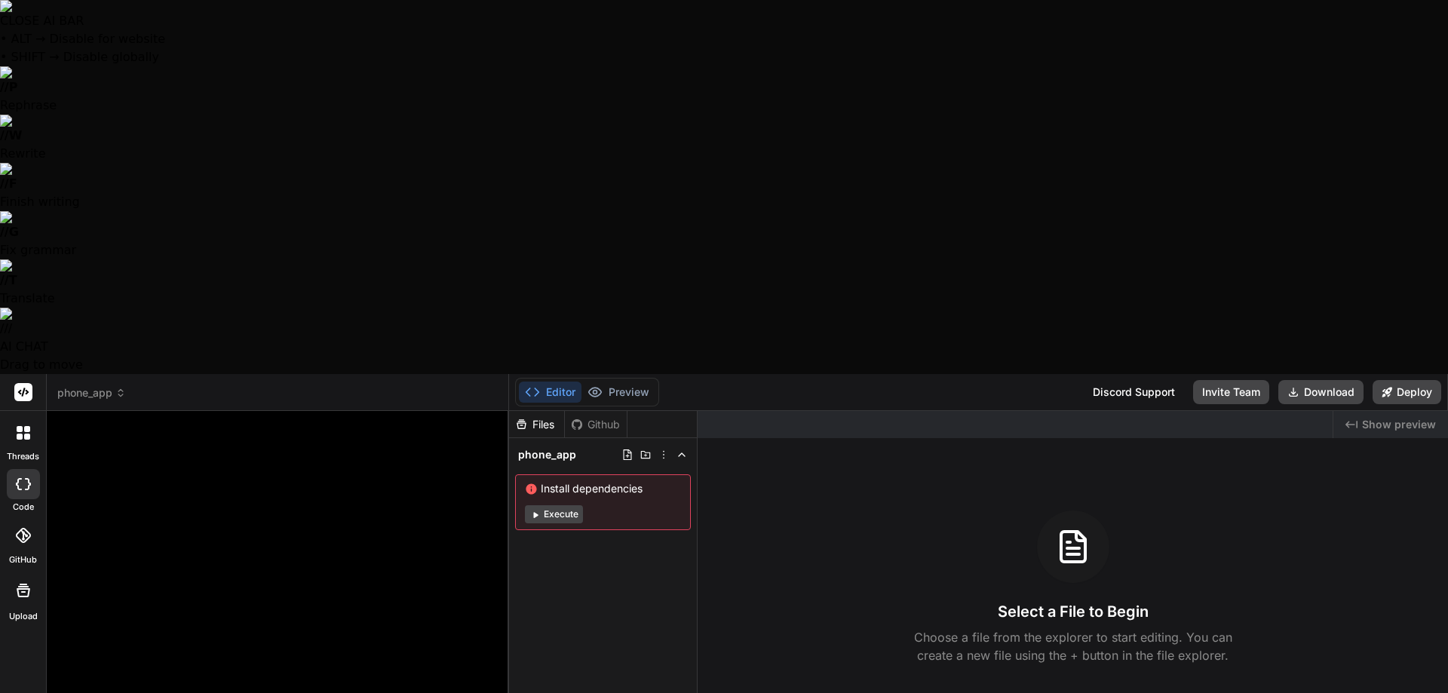
type textarea "Can you create a mobile app with React/Next.js + Capacitor so that it"
type textarea "x"
type textarea "Can you create a mobile app with React/Next.js + Capacitor so that it"
type textarea "x"
type textarea "Can you create a mobile app with React/Next.js + Capacitor so that it c"
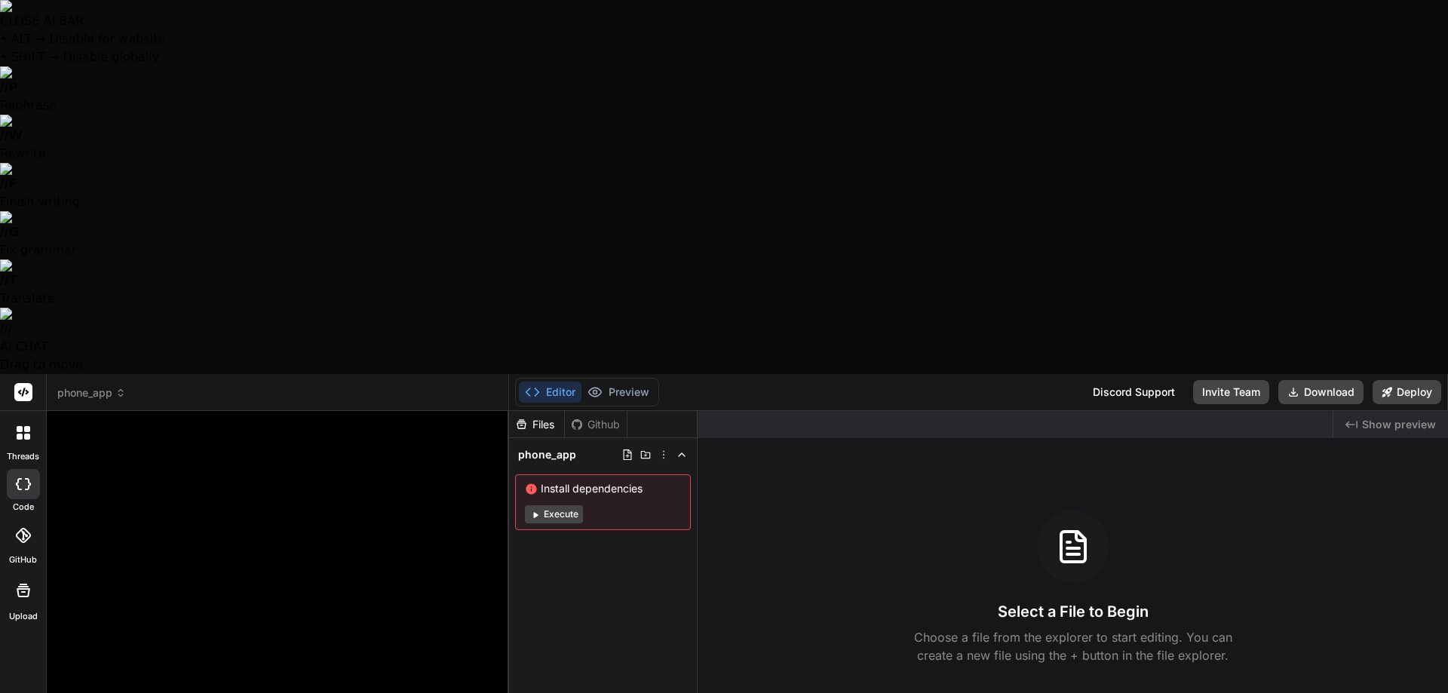
type textarea "x"
type textarea "Can you create a mobile app with React/Next.js + Capacitor so that it co"
type textarea "x"
type textarea "Can you create a mobile app with React/Next.js + Capacitor so that it cou"
type textarea "x"
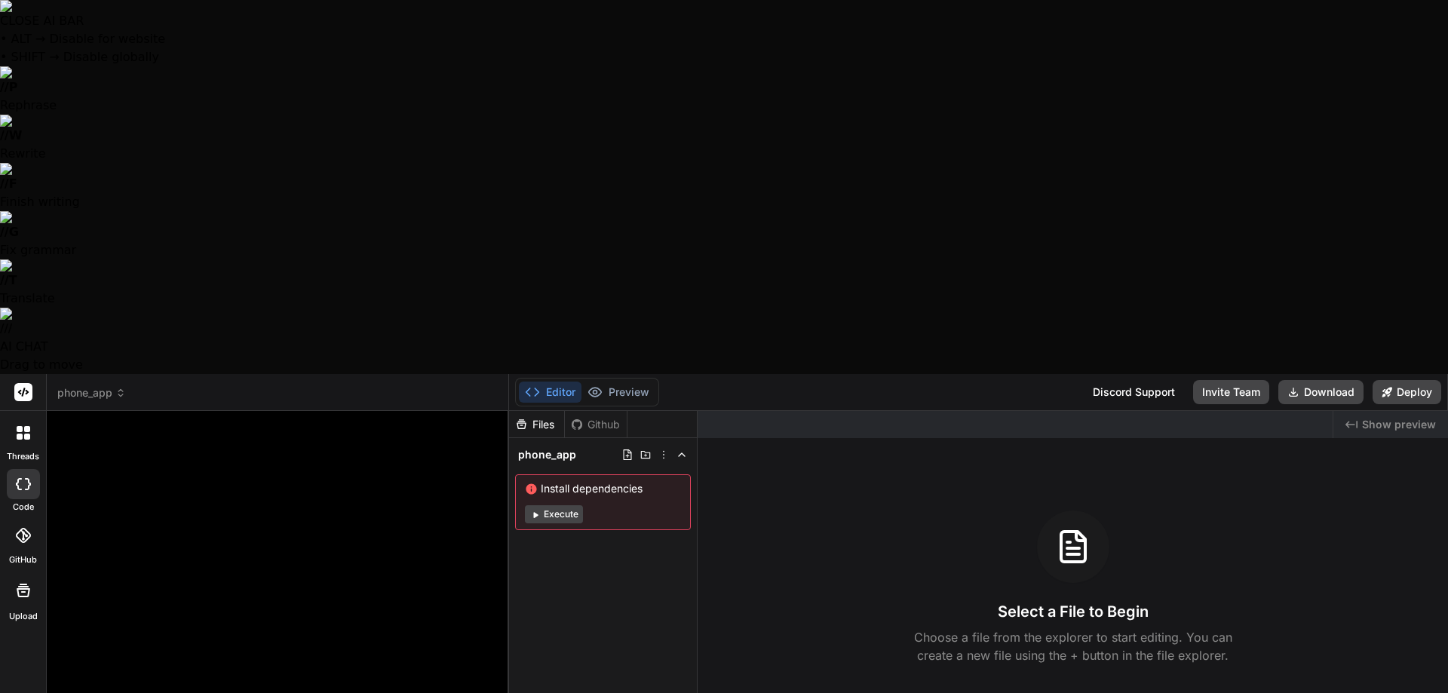
type textarea "Can you create a mobile app with React/Next.js + Capacitor so that it coul"
type textarea "x"
type textarea "Can you create a mobile app with React/Next.js + Capacitor so that it could"
type textarea "x"
type textarea "Can you create a mobile app with React/Next.js + Capacitor so that it could"
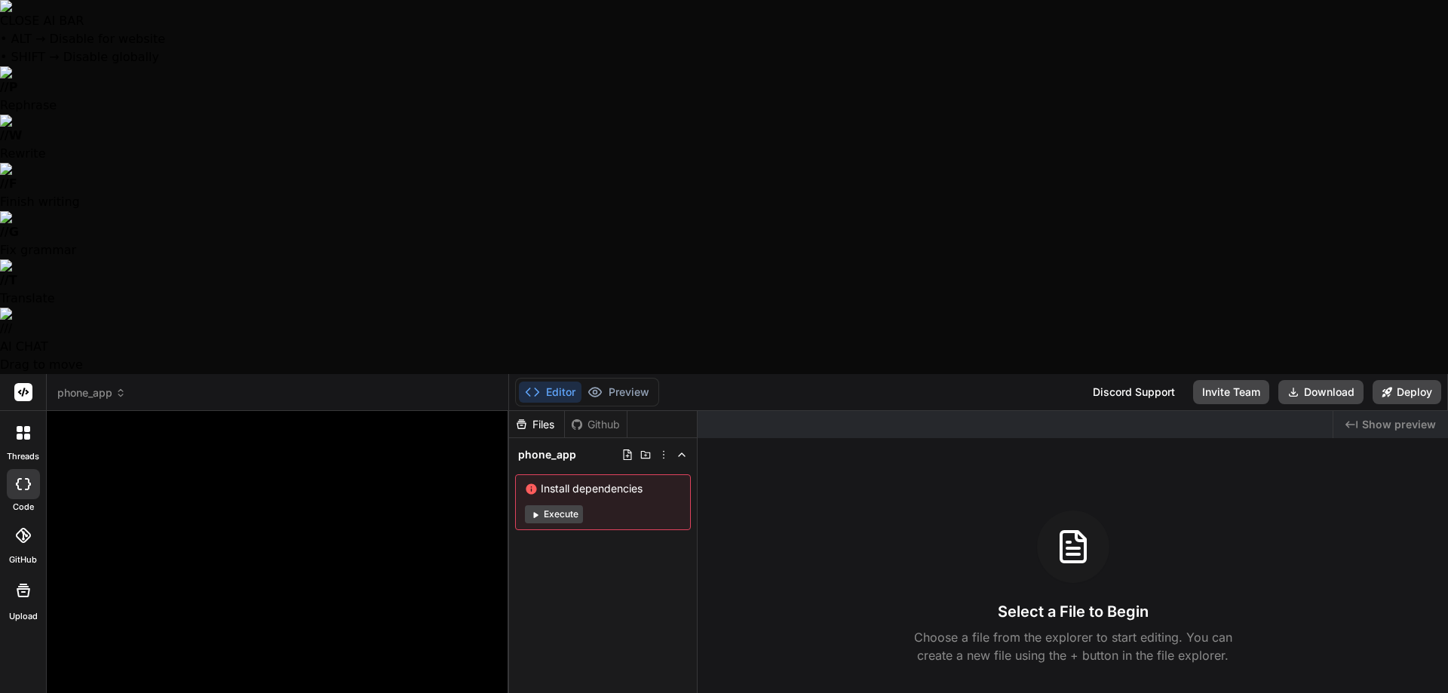
type textarea "x"
type textarea "Can you create a mobile app with React/Next.js + Capacitor so that it could b"
type textarea "x"
type textarea "Can you create a mobile app with React/Next.js + Capacitor so that it could be"
type textarea "x"
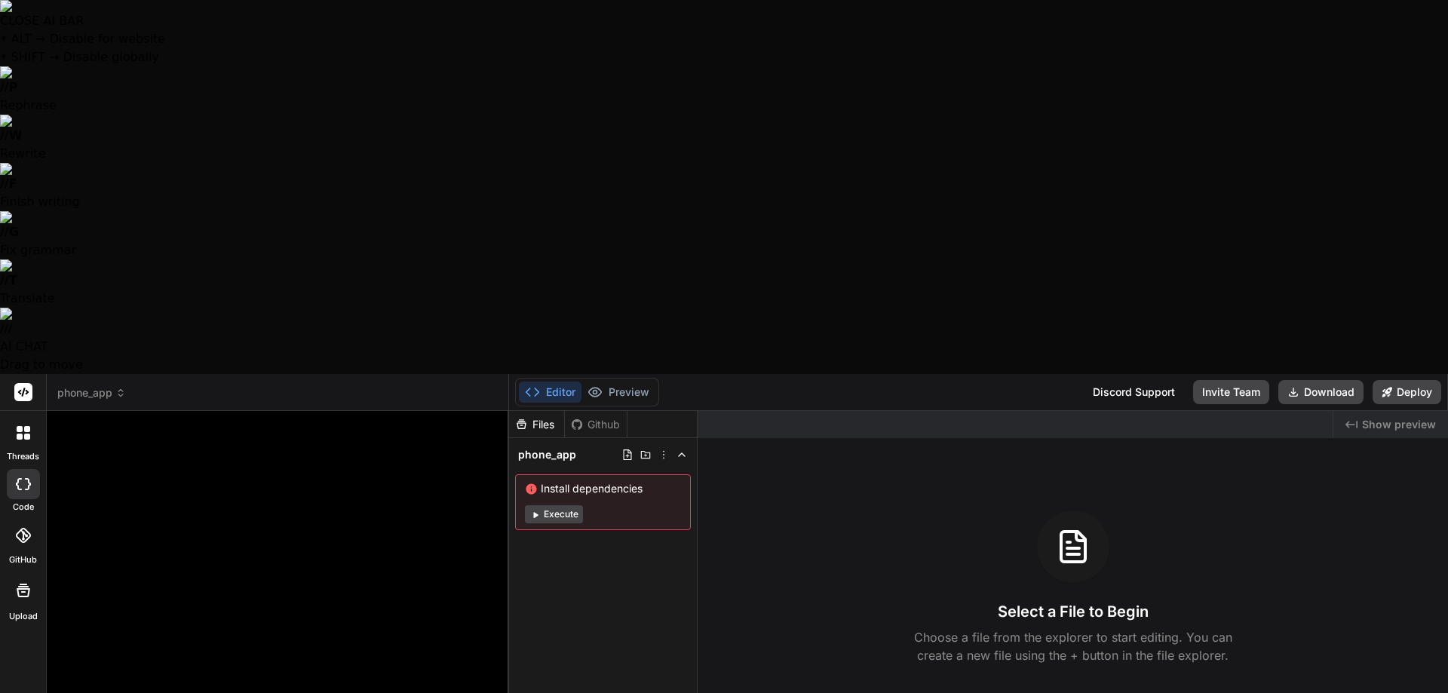
type textarea "Can you create a mobile app with React/Next.js + Capacitor so that it could be"
type textarea "x"
type textarea "Can you create a mobile app with React/Next.js + Capacitor so that it could be d"
type textarea "x"
type textarea "Can you create a mobile app with React/Next.js + Capacitor so that it could be …"
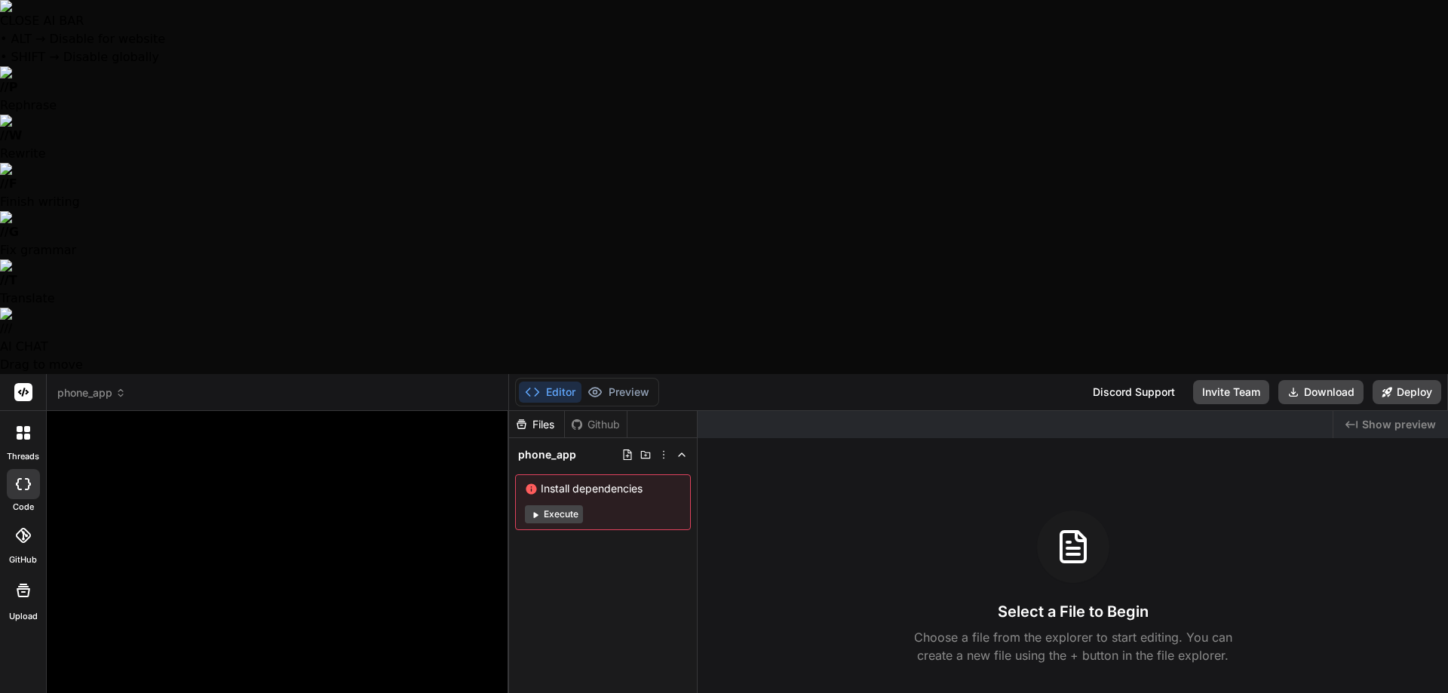
type textarea "x"
type textarea "Can you create a mobile app with React/Next.js + Capacitor so that it could be …"
type textarea "x"
type textarea "Can you create a mobile app with React/Next.js + Capacitor so that it could be …"
type textarea "x"
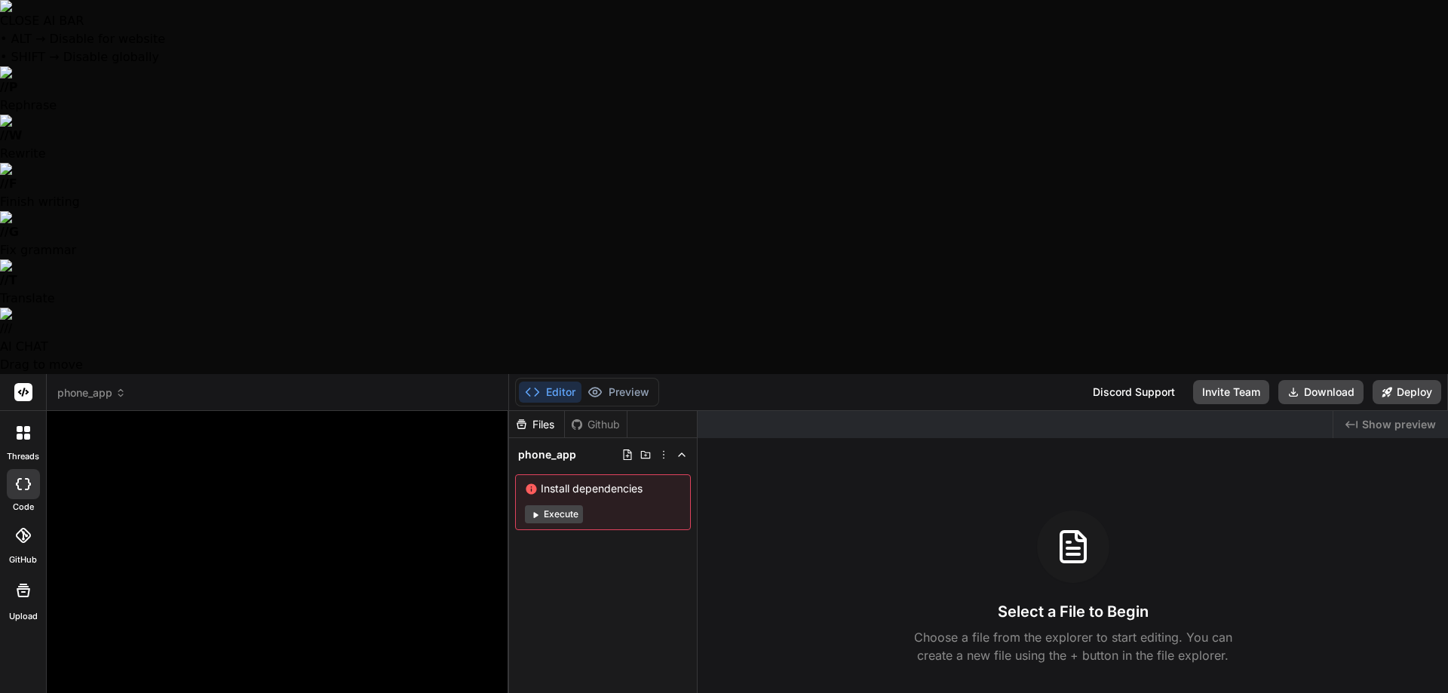
type textarea "Can you create a mobile app with React/Next.js + Capacitor so that it could be …"
type textarea "x"
type textarea "Can you create a mobile app with React/Next.js + Capacitor so that it could be …"
type textarea "x"
type textarea "Can you create a mobile app with React/Next.js + Capacitor so that it could be …"
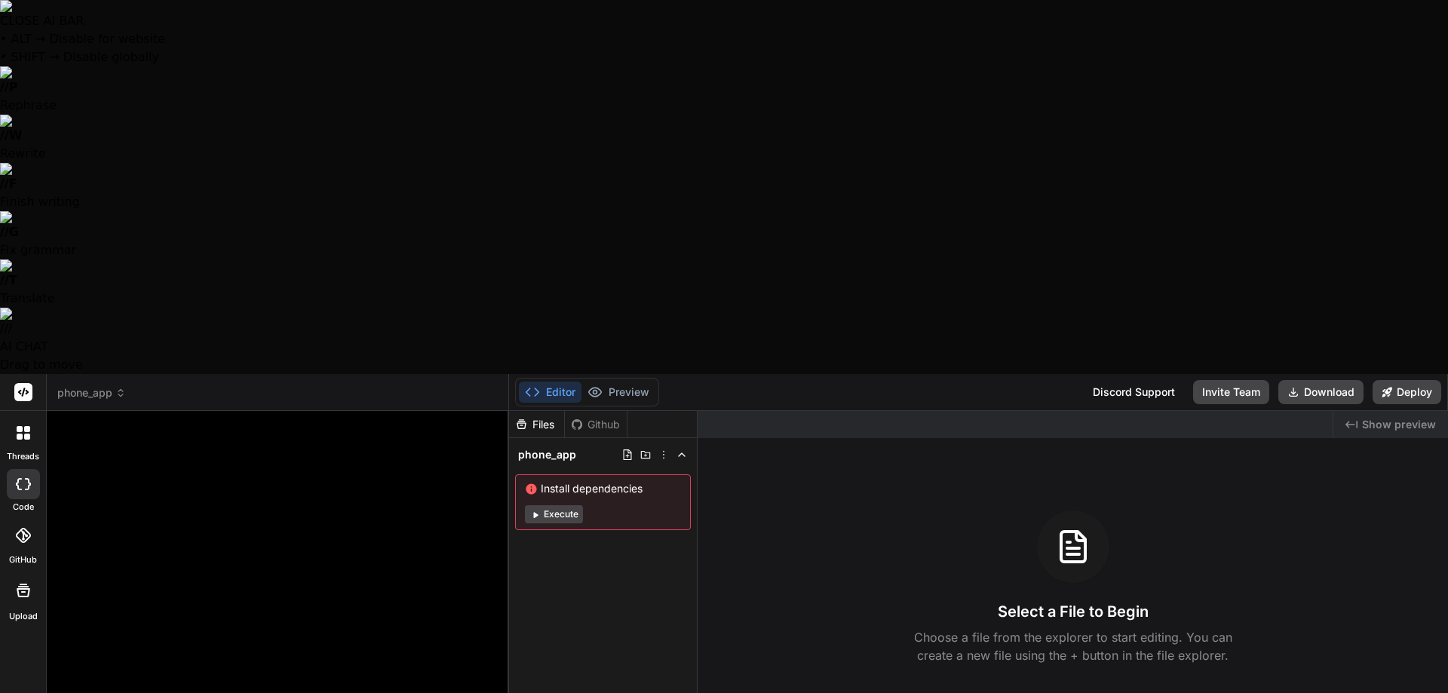
type textarea "x"
type textarea "Can you create a mobile app with React/Next.js + Capacitor so that it could be …"
type textarea "x"
type textarea "Can you create a mobile app with React/Next.js + Capacitor so that it could be …"
type textarea "x"
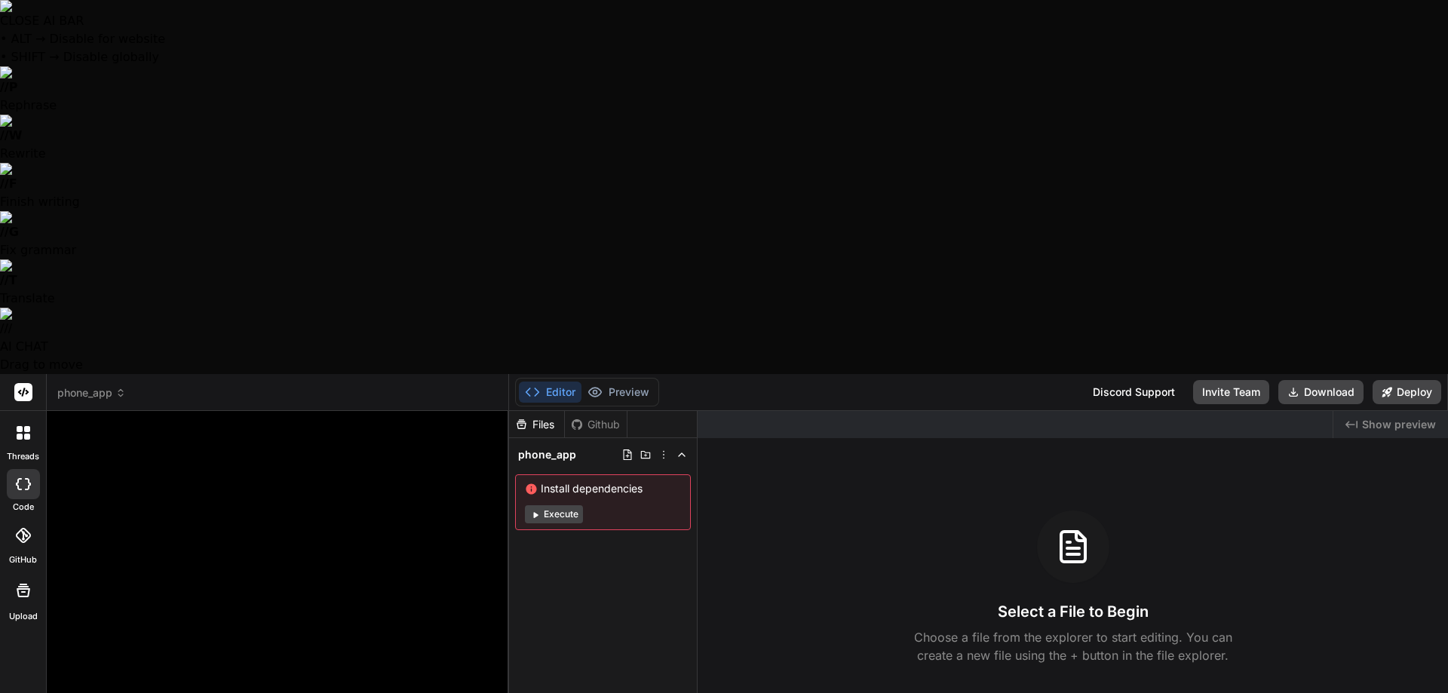
type textarea "Can you create a mobile app with React/Next.js + Capacitor so that it could be …"
type textarea "x"
type textarea "Can you create a mobile app with React/Next.js + Capacitor so that it could be …"
type textarea "x"
type textarea "Can you create a mobile app with React/Next.js + Capacitor so that it could be …"
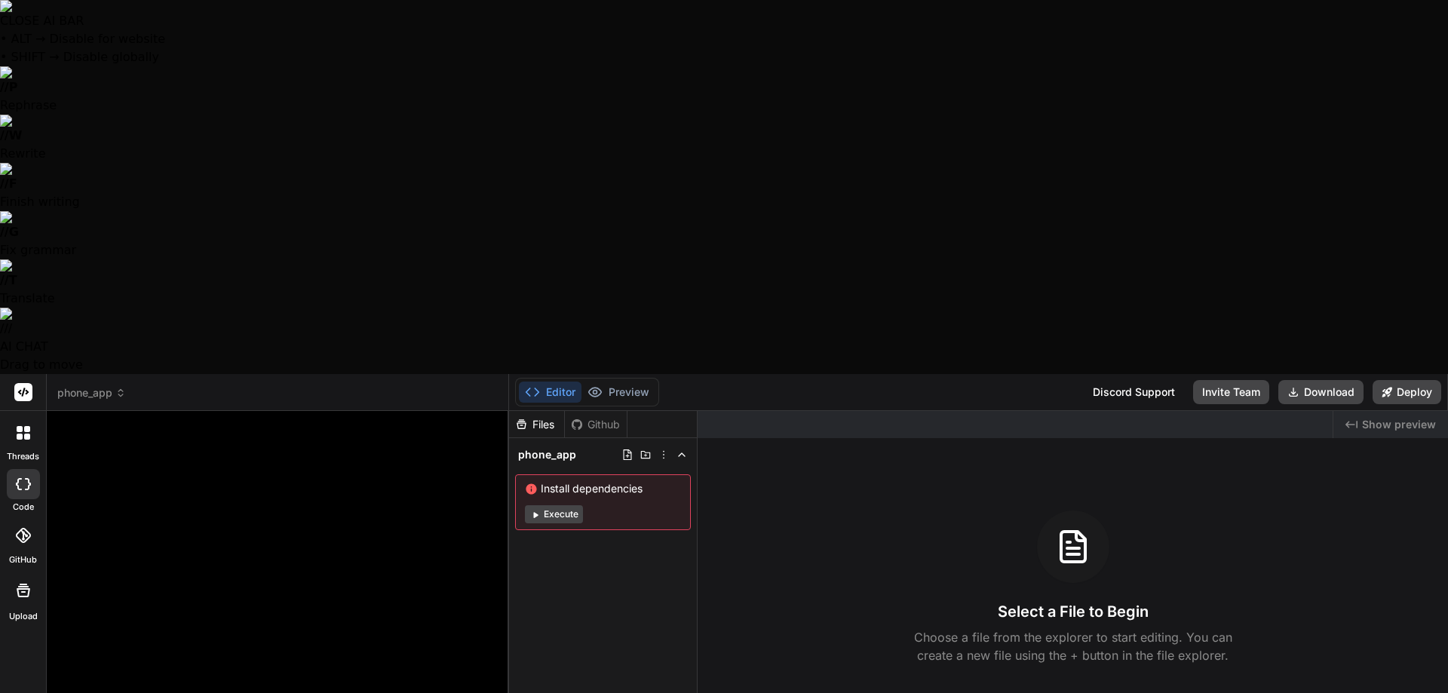
type textarea "x"
type textarea "Can you create a mobile app with React/Next.js + Capacitor so that it could be …"
type textarea "x"
type textarea "Can you create a mobile app with React/Next.js + Capacitor so that it could be …"
type textarea "x"
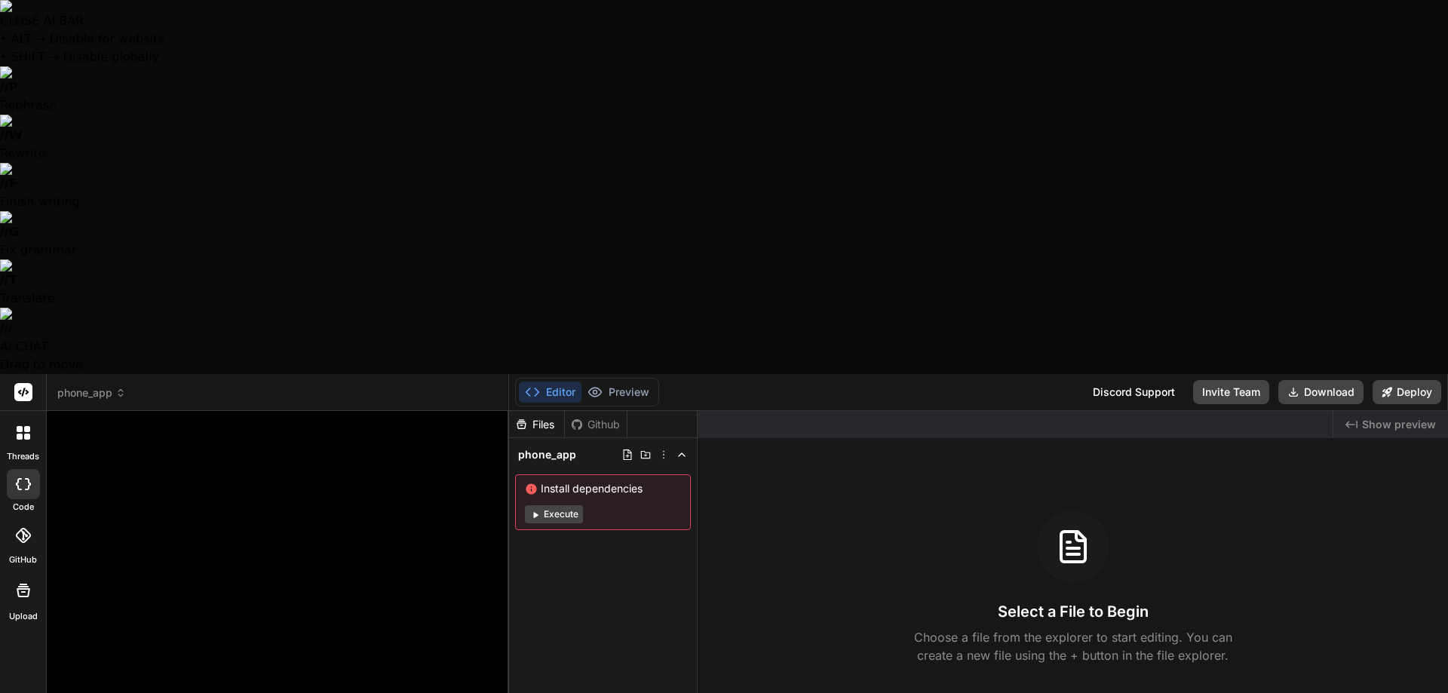
type textarea "Can you create a mobile app with React/Next.js + Capacitor so that it could be …"
type textarea "x"
type textarea "Can you create a mobile app with React/Next.js + Capacitor so that it could be …"
type textarea "x"
type textarea "Can you create a mobile app with React/Next.js + Capacitor so that it could be …"
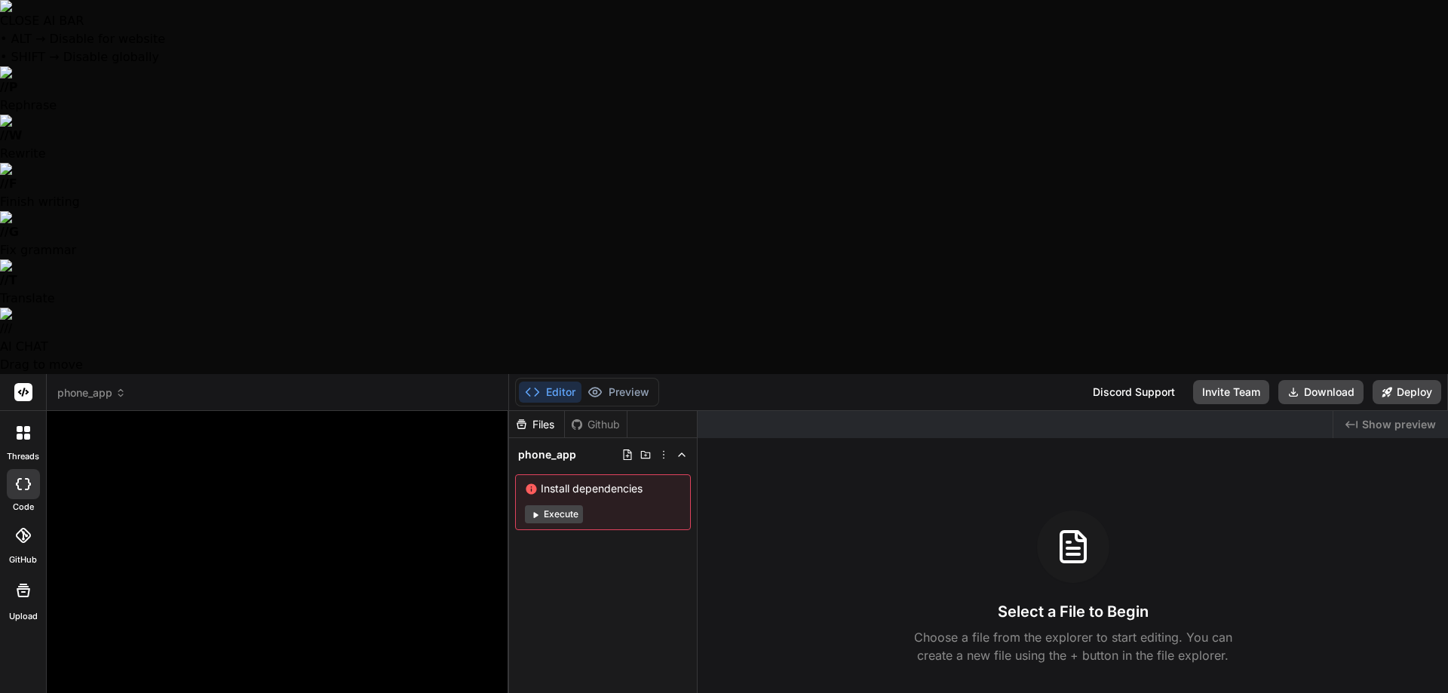
type textarea "x"
type textarea "Can you create a mobile app with React/Next.js + Capacitor so that it could be …"
type textarea "x"
type textarea "Can you create a mobile app with React/Next.js + Capacitor so that it could be …"
type textarea "x"
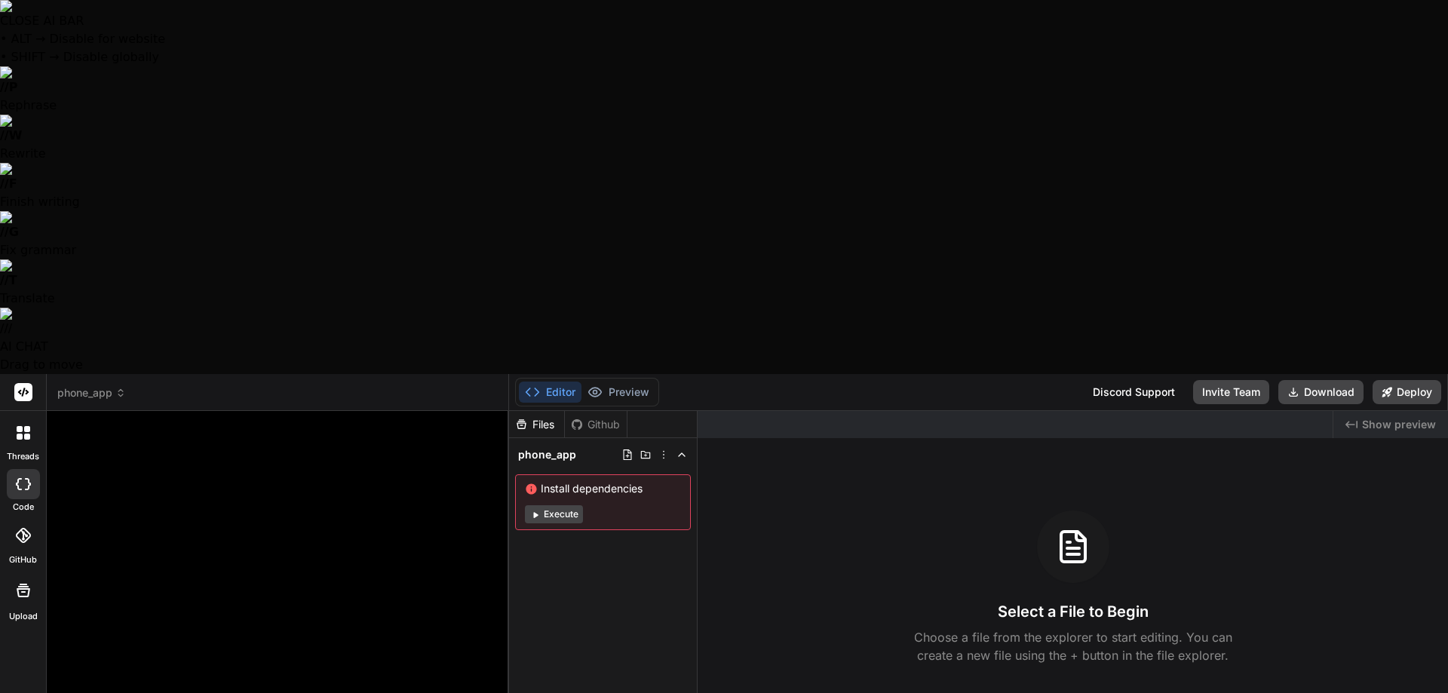
type textarea "Can you create a mobile app with React/Next.js + Capacitor so that it could be …"
type textarea "x"
type textarea "Can you create a mobile app with React/Next.js + Capacitor so that it could be …"
type textarea "x"
type textarea "Can you create a mobile app with React/Next.js + Capacitor so that it could be …"
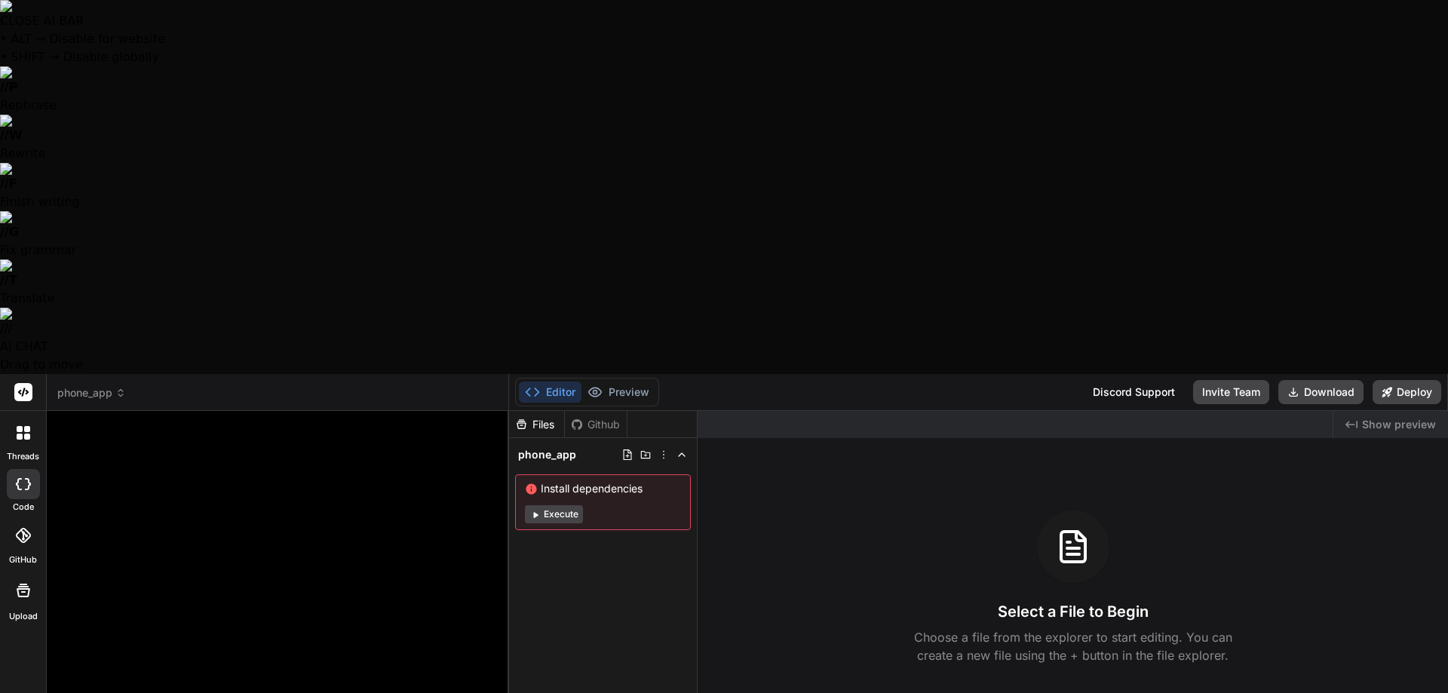
type textarea "x"
type textarea "Can you create a mobile app with React/Next.js + Capacitor so that it could be …"
type textarea "x"
type textarea "Can you create a mobile app with React/Next.js + Capacitor so that it could be …"
type textarea "x"
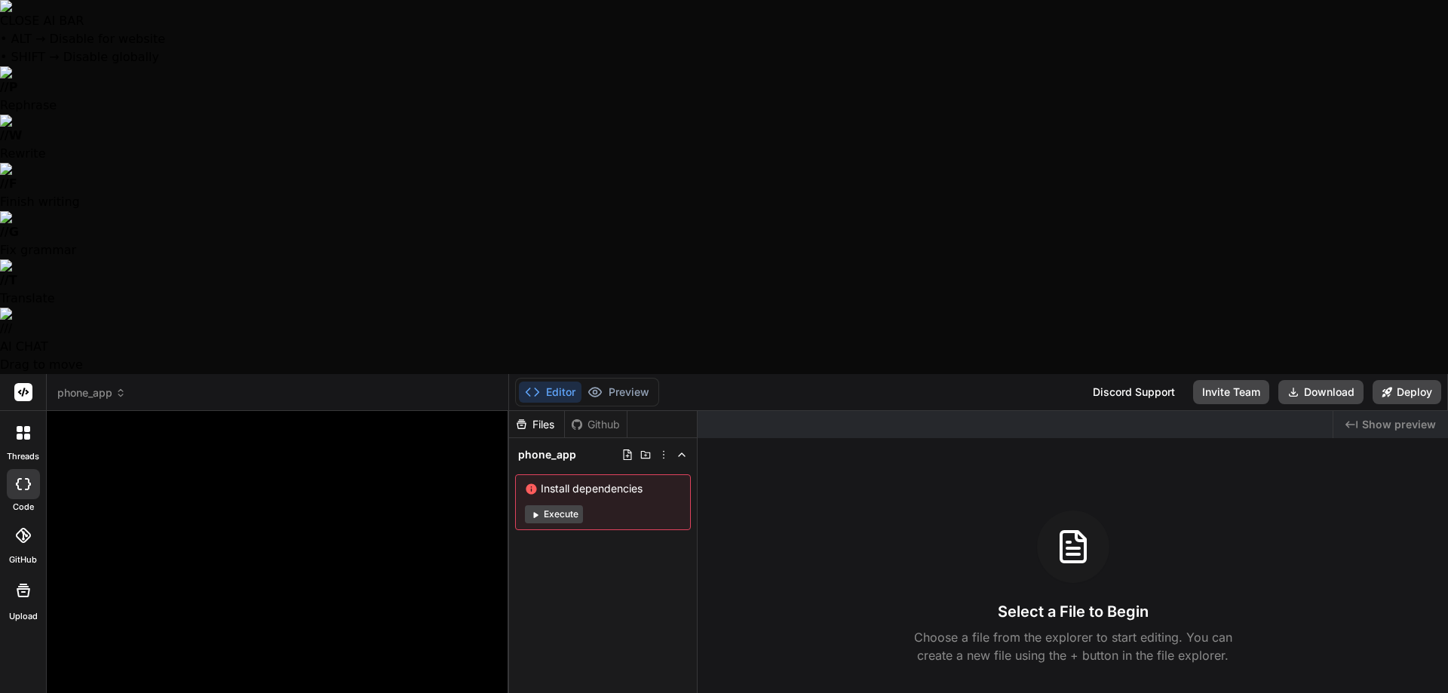
type textarea "Can you create a mobile app with React/Next.js + Capacitor so that it could be …"
type textarea "x"
type textarea "Can you create a mobile app with React/Next.js + Capacitor so that it could be …"
type textarea "x"
type textarea "Can you create a mobile app with React/Next.js + Capacitor so that it could be …"
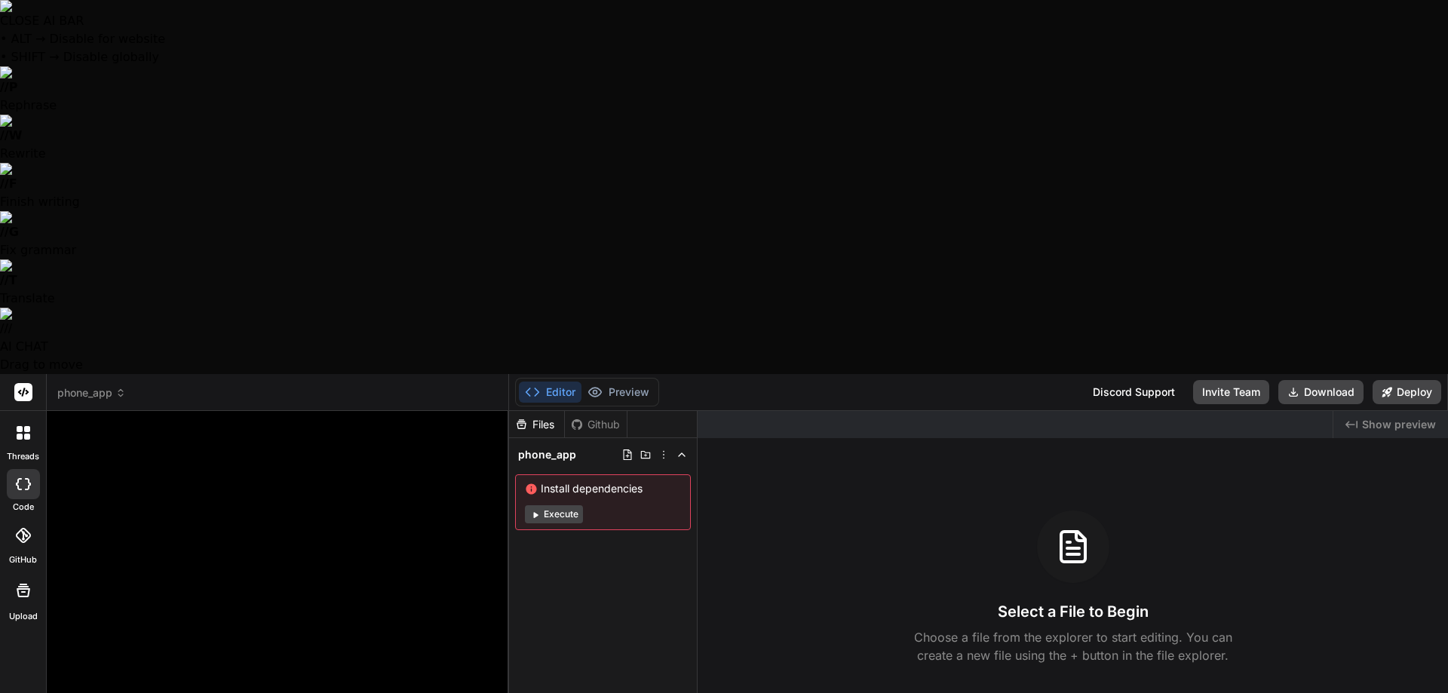
type textarea "x"
type textarea "Can you create a mobile app with React/Next.js + Capacitor so that it could be …"
type textarea "x"
type textarea "Can you create a mobile app with React/Next.js + Capacitor so that it could be …"
type textarea "x"
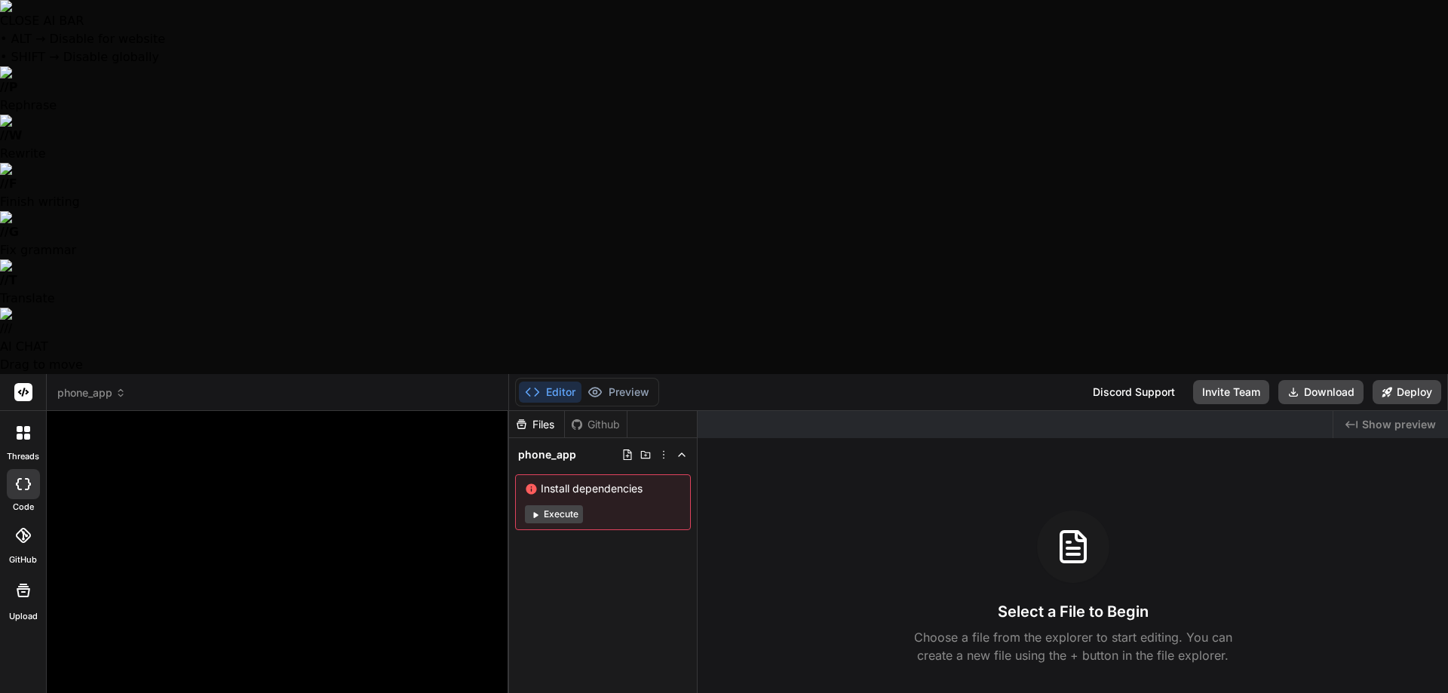
type textarea "Can you create a mobile app with React/Next.js + Capacitor so that it could be …"
type textarea "x"
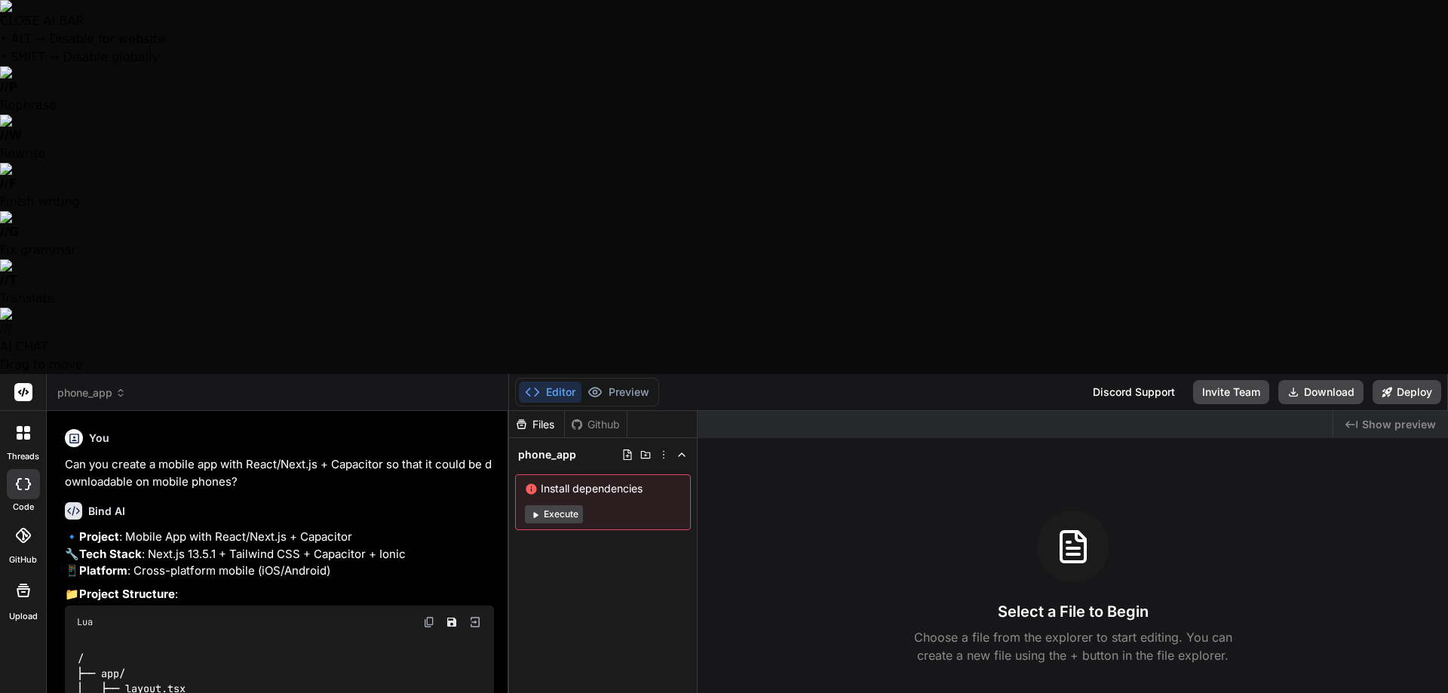
type textarea "x"
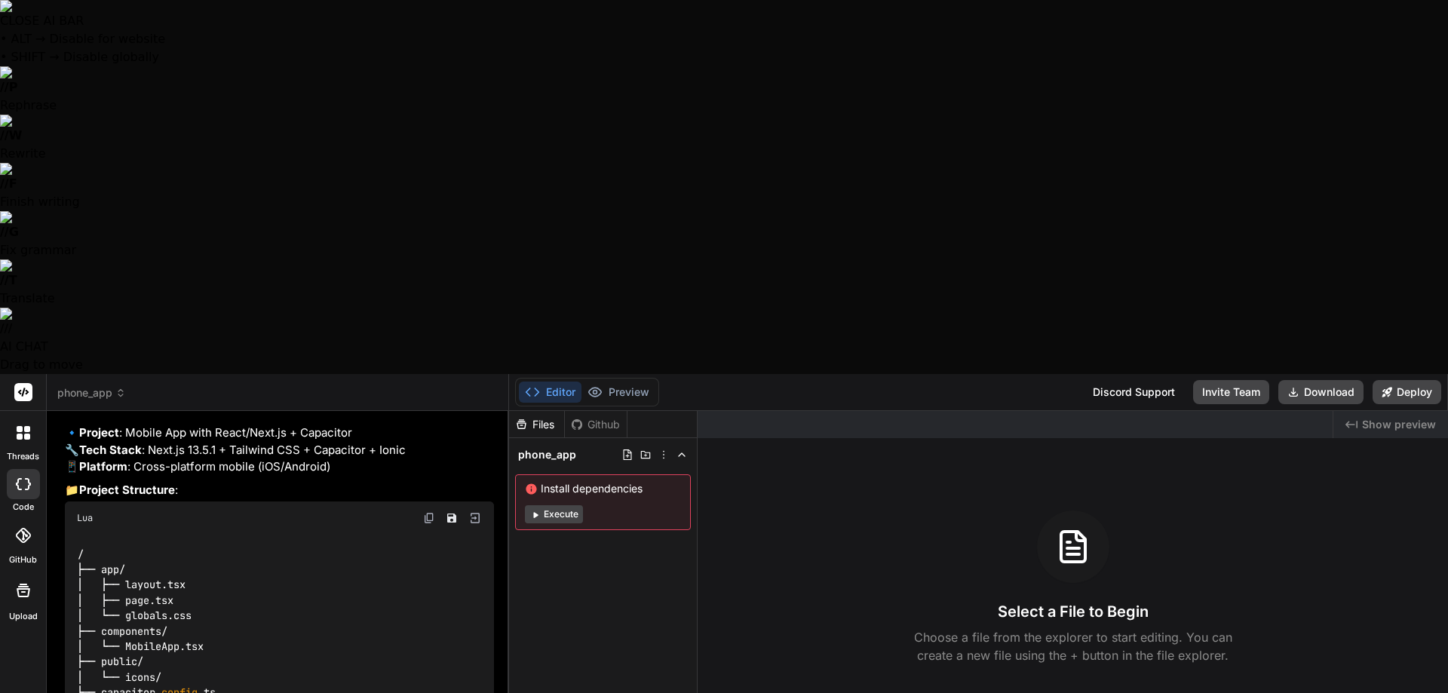
scroll to position [163, 0]
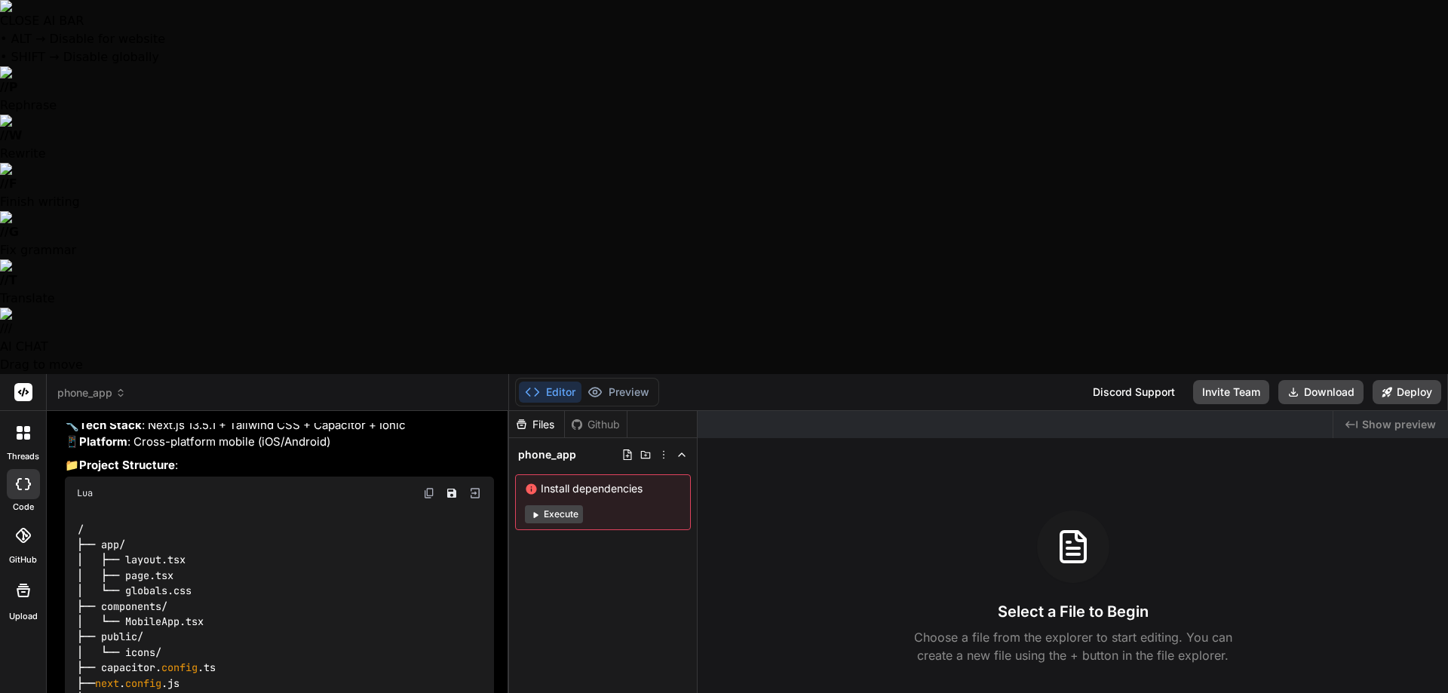
type textarea "Y"
type textarea "x"
type textarea "Ye"
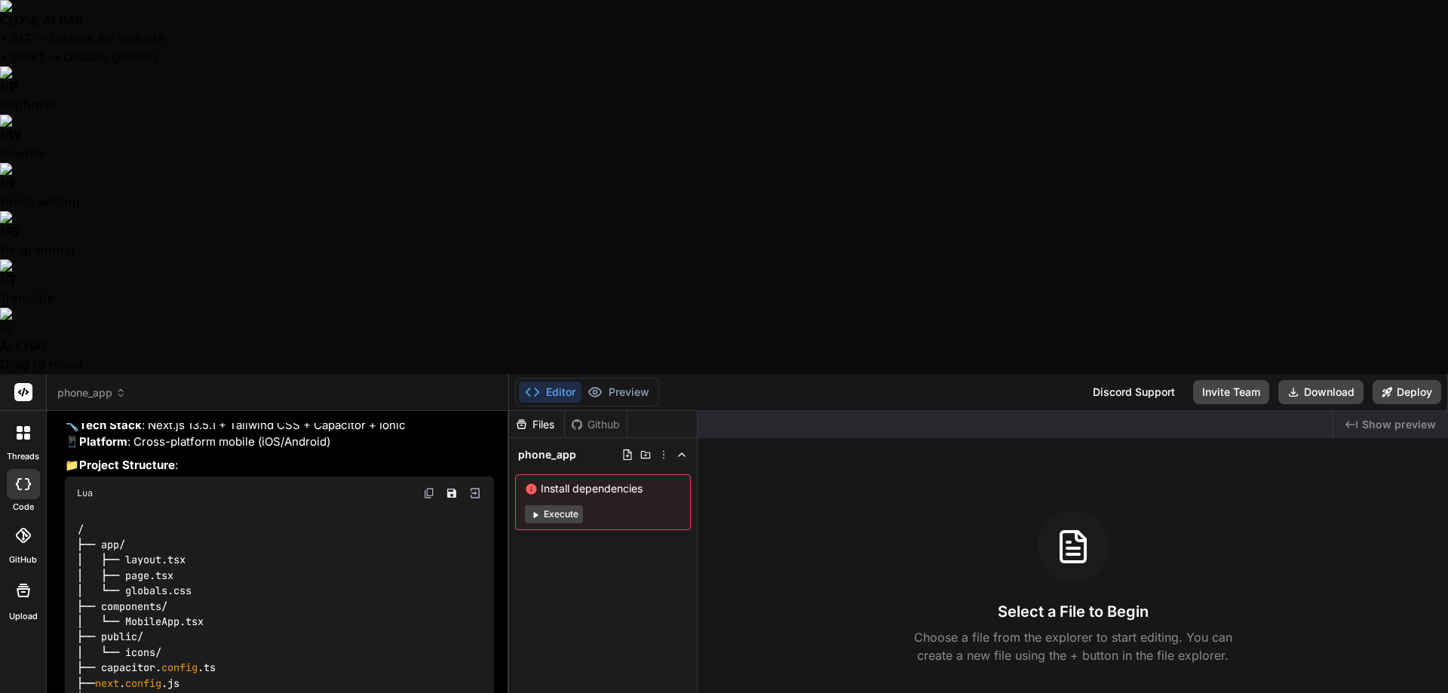
type textarea "x"
type textarea "Yea"
type textarea "x"
type textarea "Yeah"
type textarea "x"
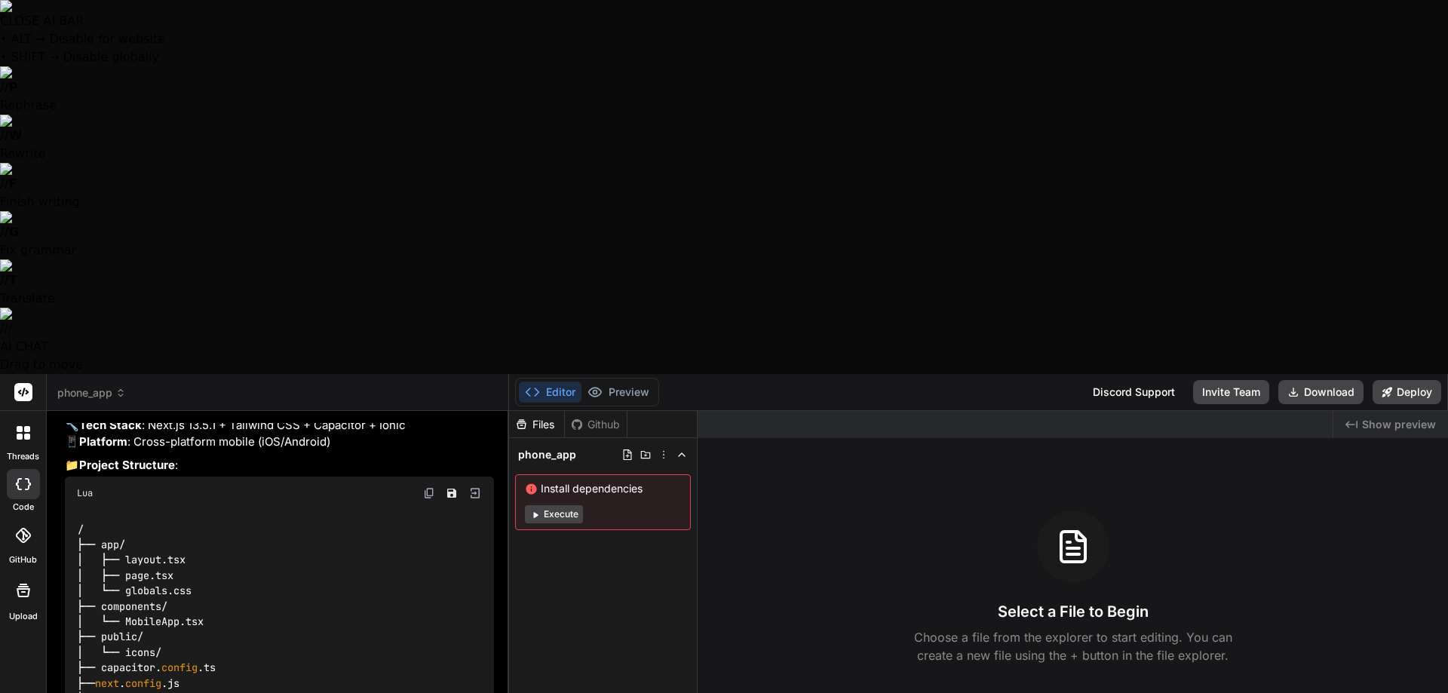
type textarea "Yeah"
type textarea "x"
type textarea "Yeah l"
type textarea "x"
type textarea "Yeah le"
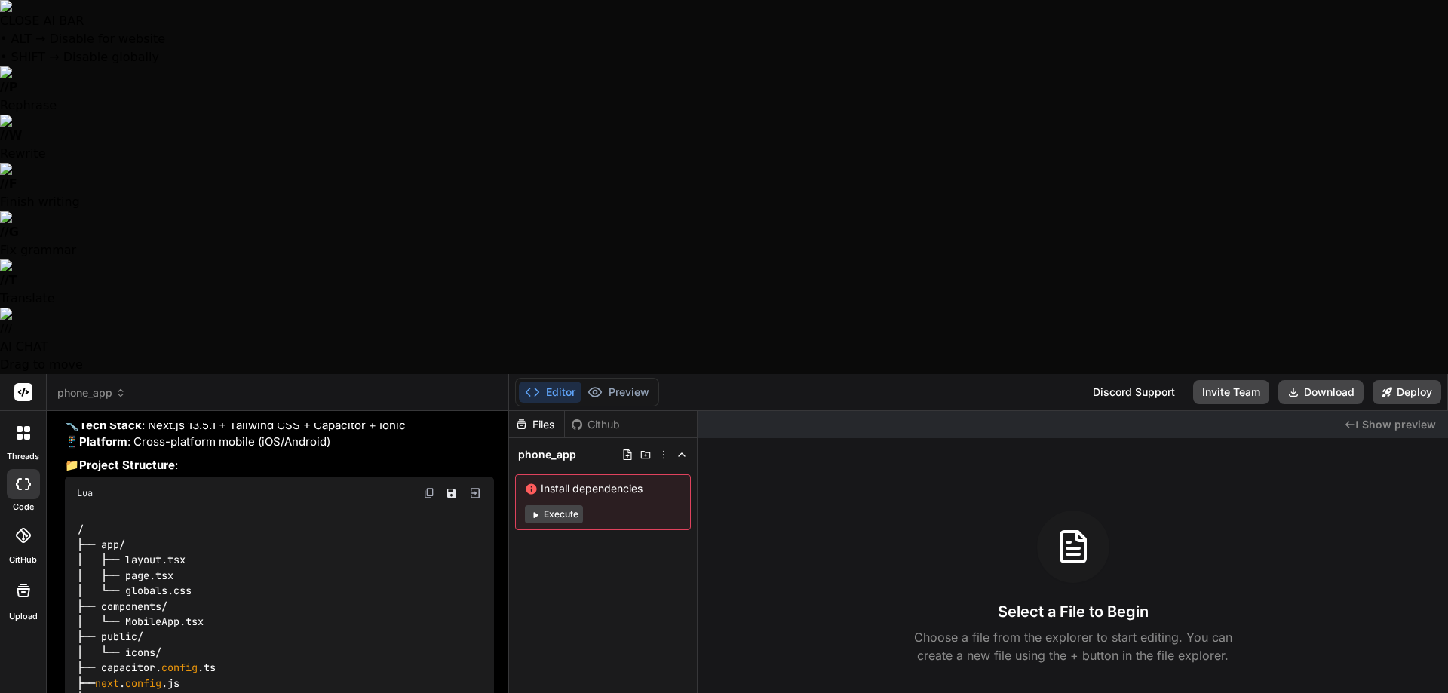
type textarea "x"
type textarea "Yeah let"
type textarea "x"
type textarea "Yeah lets"
type textarea "x"
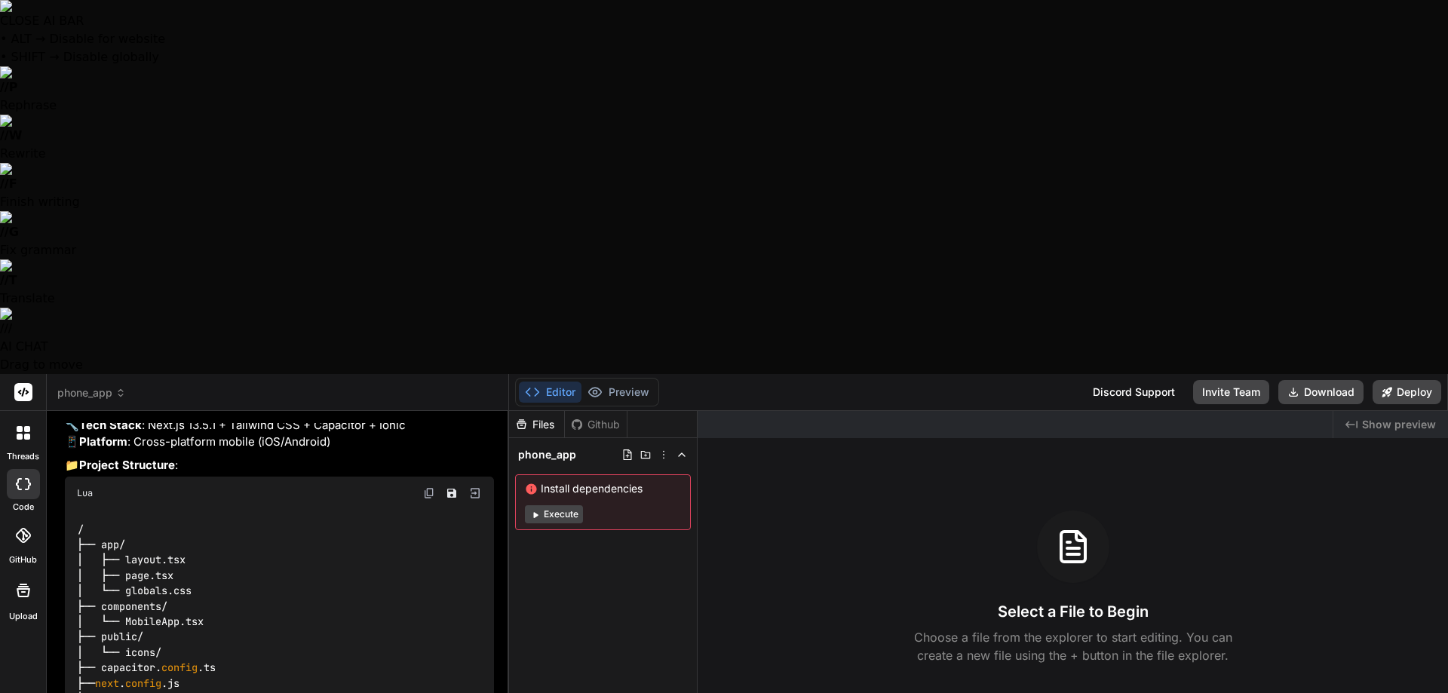
type textarea "Yeah lets"
type textarea "x"
type textarea "Yeah lets m"
type textarea "x"
type textarea "Yeah lets ma"
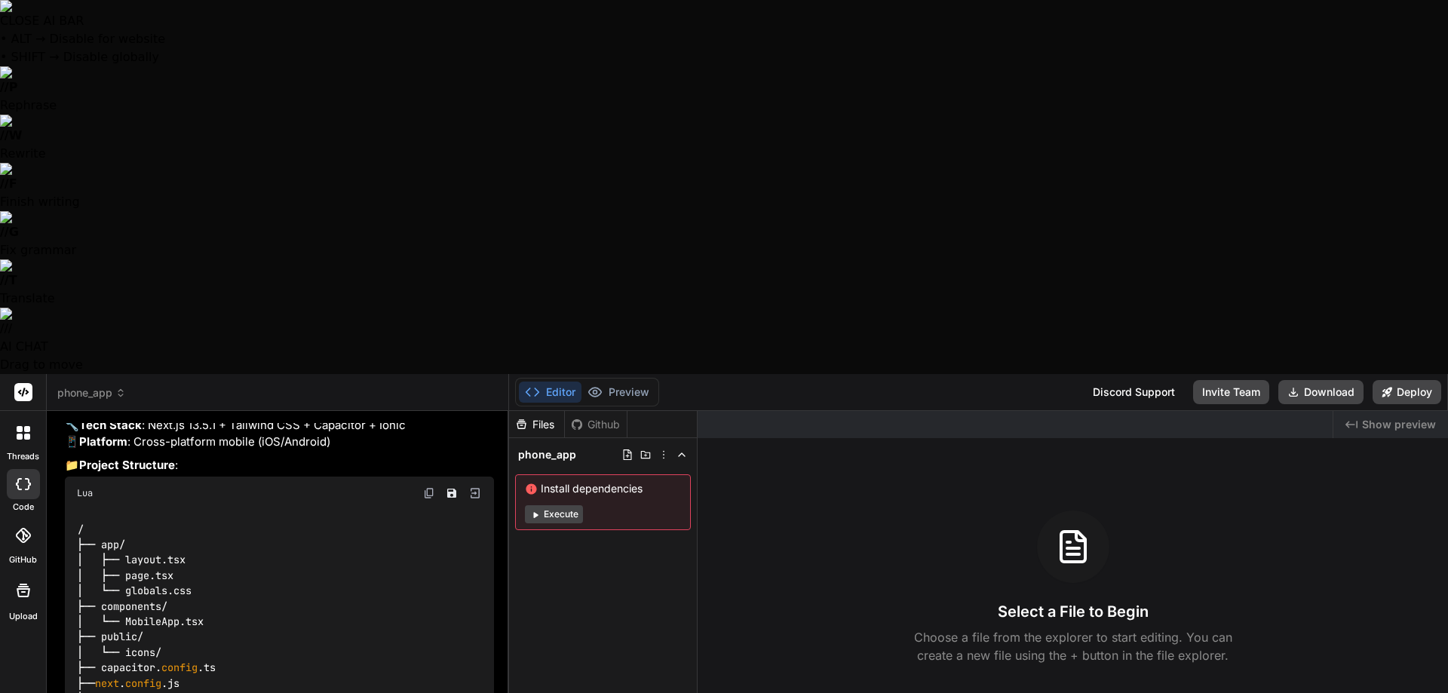
type textarea "x"
type textarea "Yeah lets mak"
type textarea "x"
type textarea "Yeah lets ma"
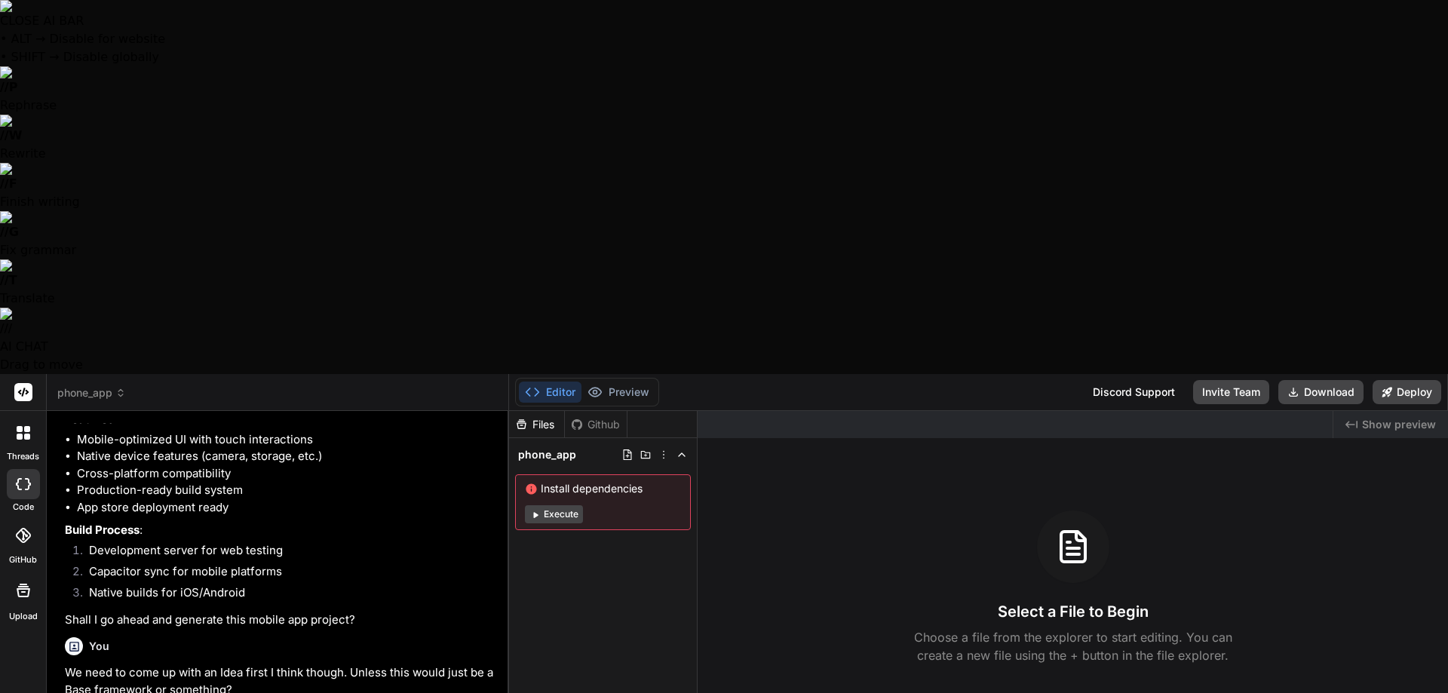
scroll to position [684, 0]
